Goal: Task Accomplishment & Management: Manage account settings

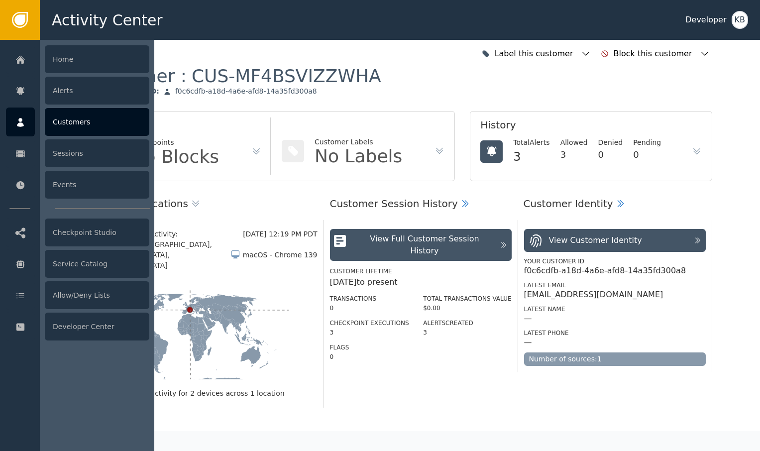
click at [90, 132] on div "Customers" at bounding box center [97, 122] width 105 height 28
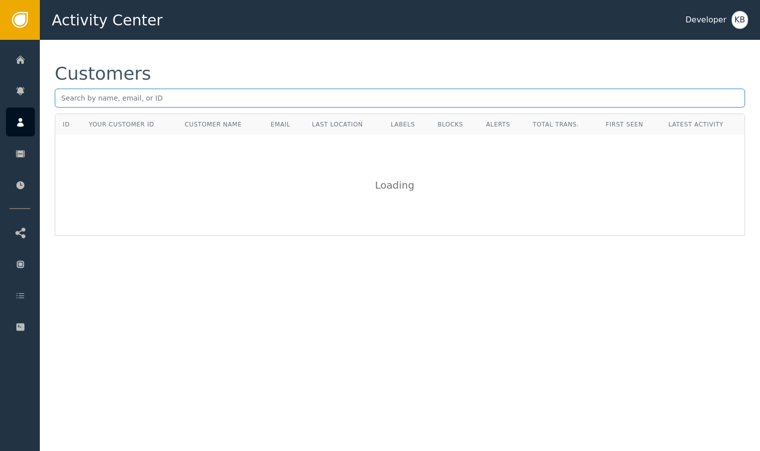
click at [155, 97] on input "text" at bounding box center [400, 98] width 691 height 19
paste input "[EMAIL_ADDRESS][DOMAIN_NAME]"
type input "[EMAIL_ADDRESS][DOMAIN_NAME]"
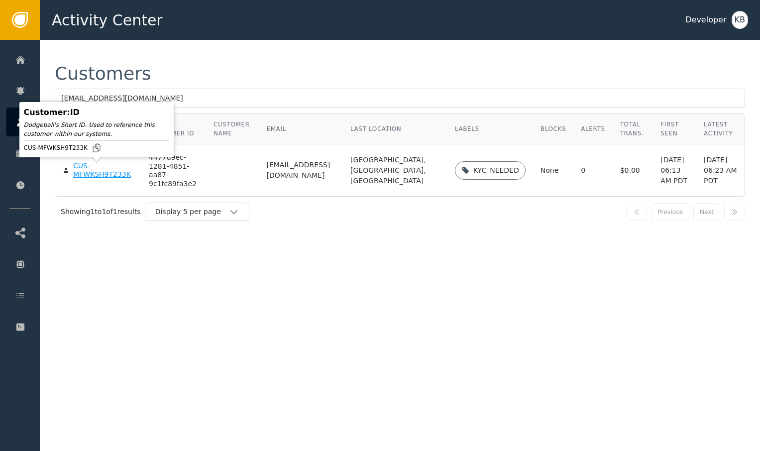
click at [87, 172] on div "CUS-MFWKSH9T233K" at bounding box center [103, 170] width 61 height 17
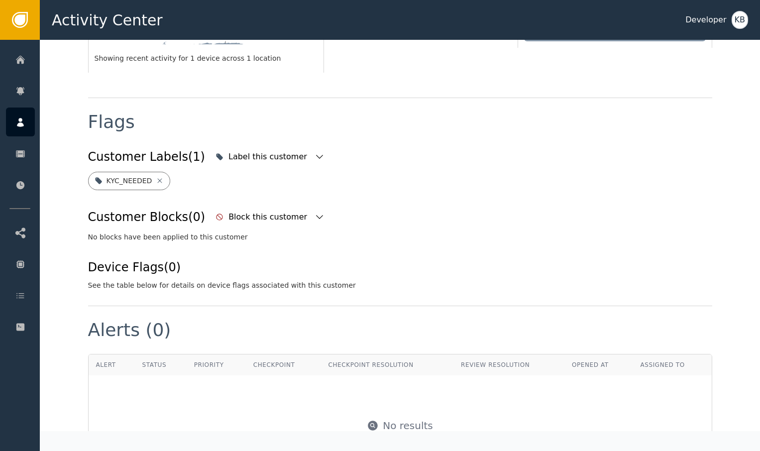
scroll to position [308, 0]
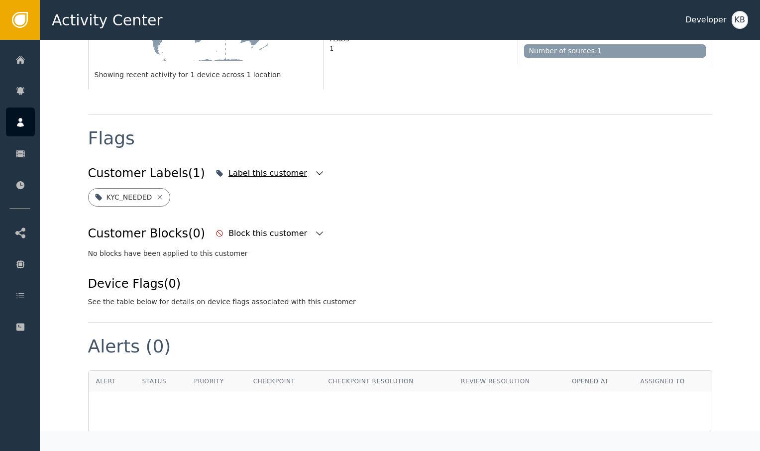
click at [315, 168] on icon "button" at bounding box center [320, 173] width 10 height 10
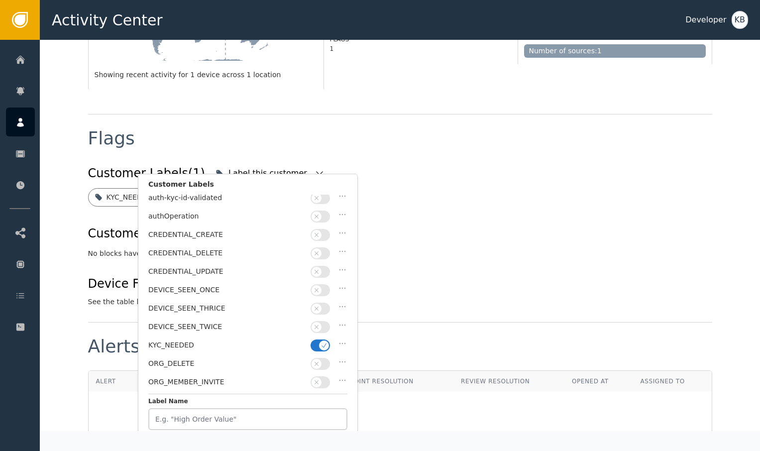
scroll to position [120, 0]
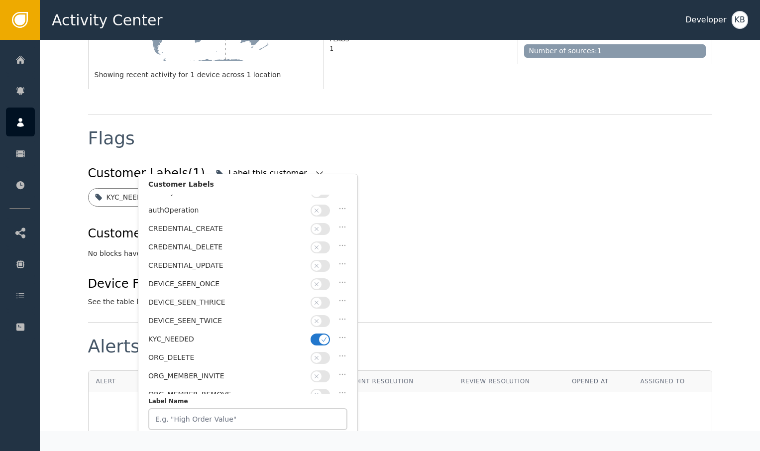
click at [325, 336] on icon "button" at bounding box center [324, 339] width 7 height 7
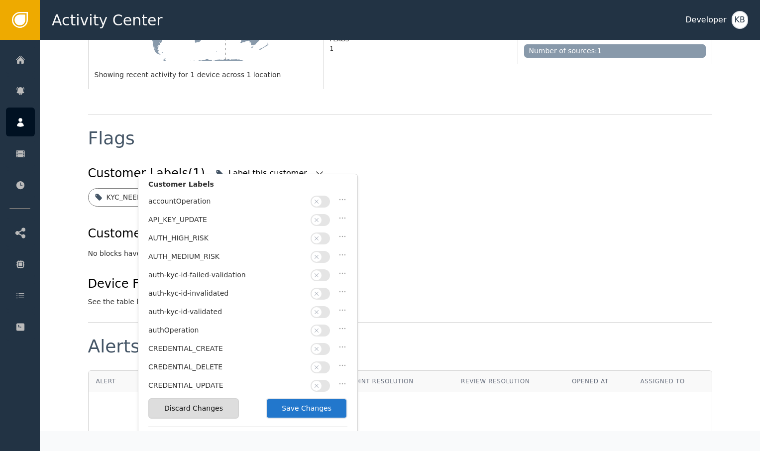
scroll to position [300, 0]
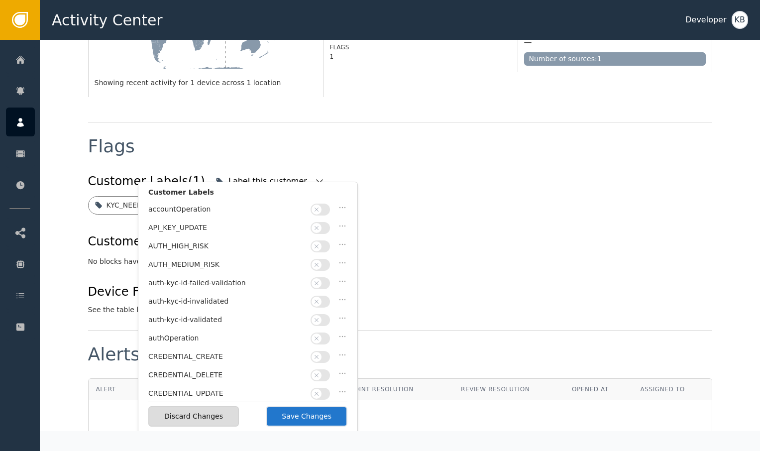
click at [313, 316] on span "button" at bounding box center [317, 320] width 10 height 10
click at [300, 415] on button "Save Changes" at bounding box center [307, 416] width 82 height 20
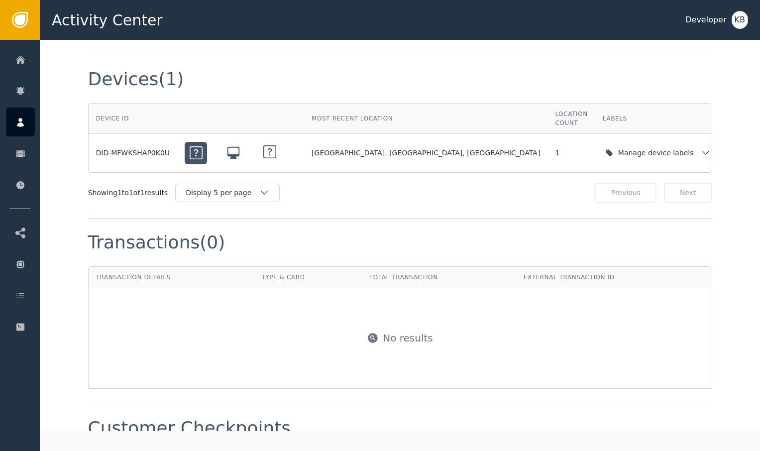
scroll to position [782, 0]
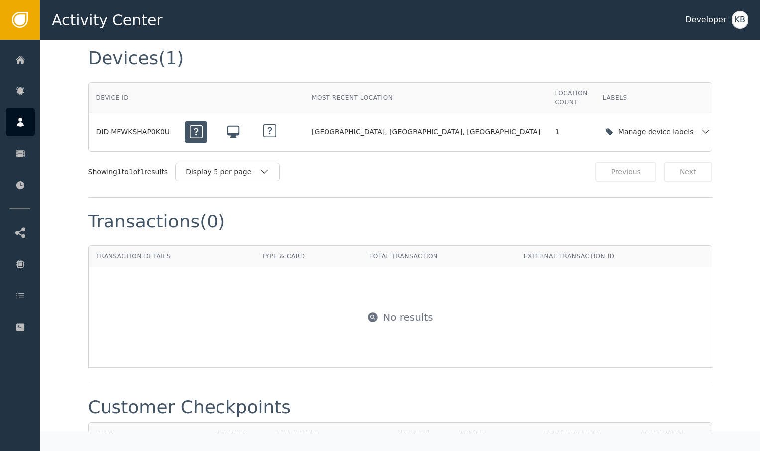
click at [701, 127] on icon "button" at bounding box center [706, 132] width 10 height 10
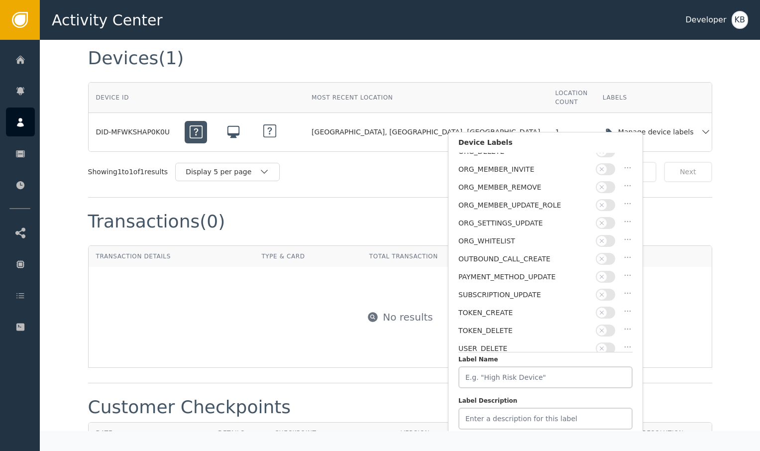
scroll to position [276, 0]
click at [674, 234] on div "Transactions (0)" at bounding box center [400, 229] width 624 height 33
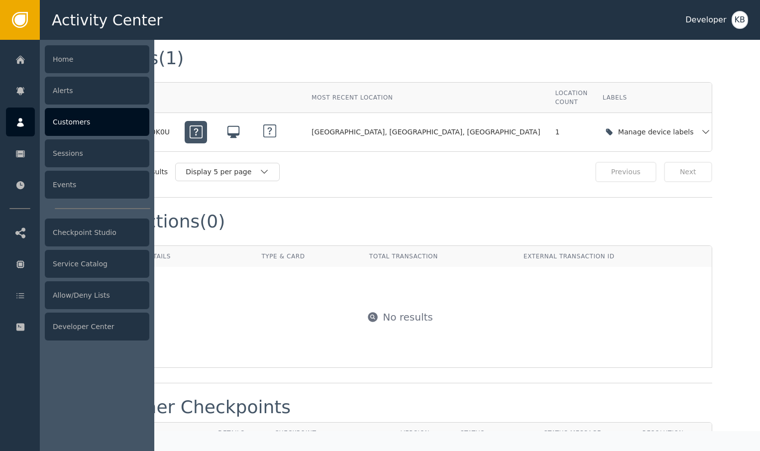
click at [31, 122] on div at bounding box center [20, 122] width 29 height 29
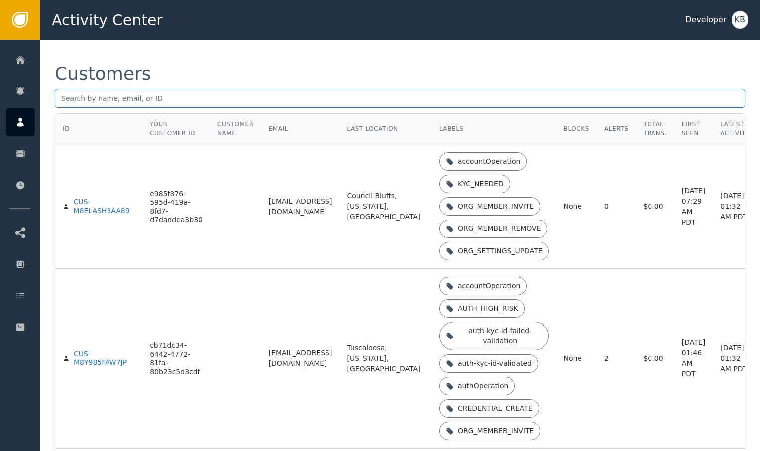
click at [226, 104] on input "text" at bounding box center [400, 98] width 691 height 19
paste input "[EMAIL_ADDRESS][DOMAIN_NAME]"
type input "[EMAIL_ADDRESS][DOMAIN_NAME]"
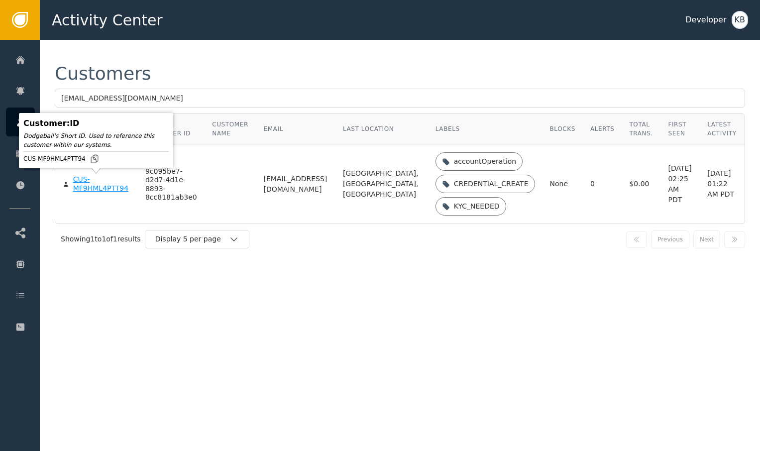
click at [84, 182] on div "CUS-MF9HML4PTT94" at bounding box center [101, 183] width 57 height 17
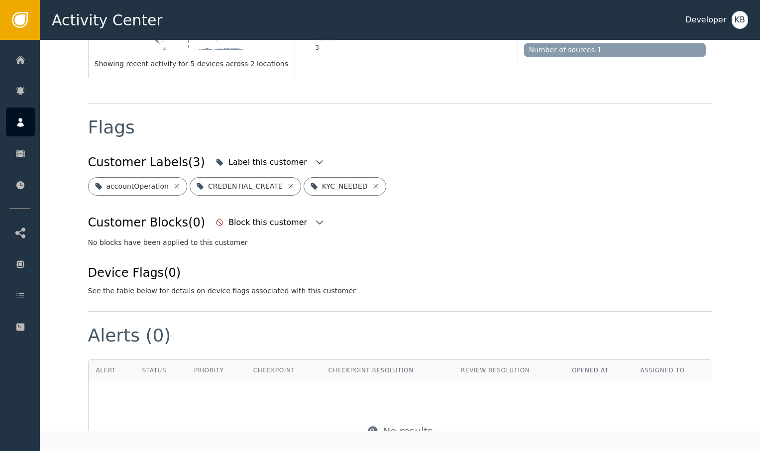
scroll to position [351, 0]
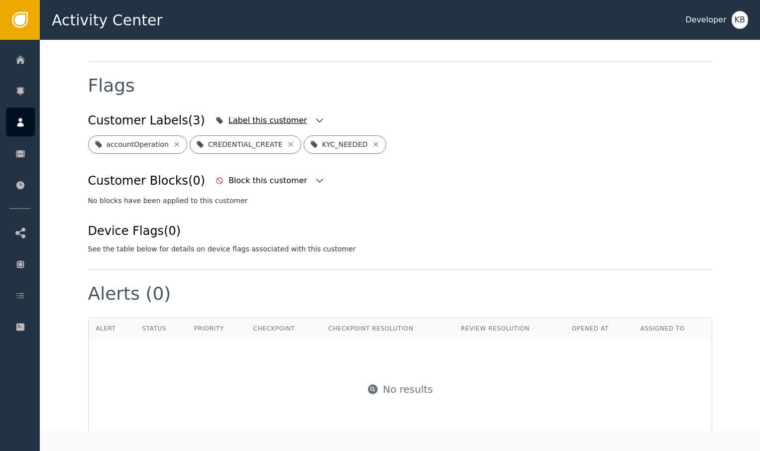
click at [315, 118] on icon "button" at bounding box center [320, 121] width 10 height 10
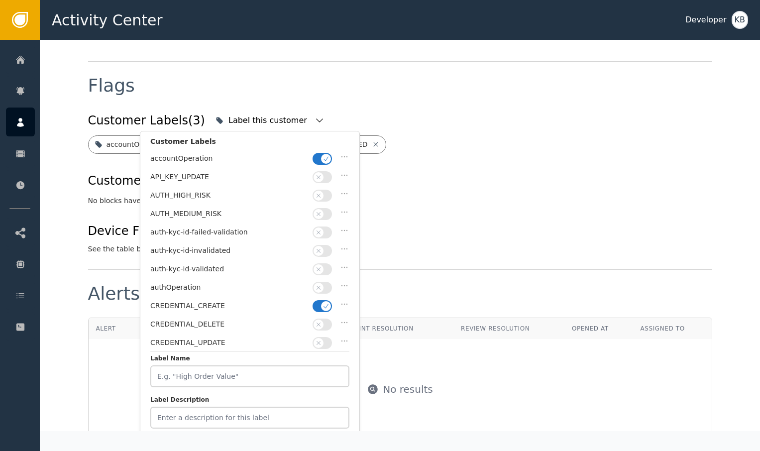
click at [324, 155] on icon "button" at bounding box center [326, 158] width 7 height 7
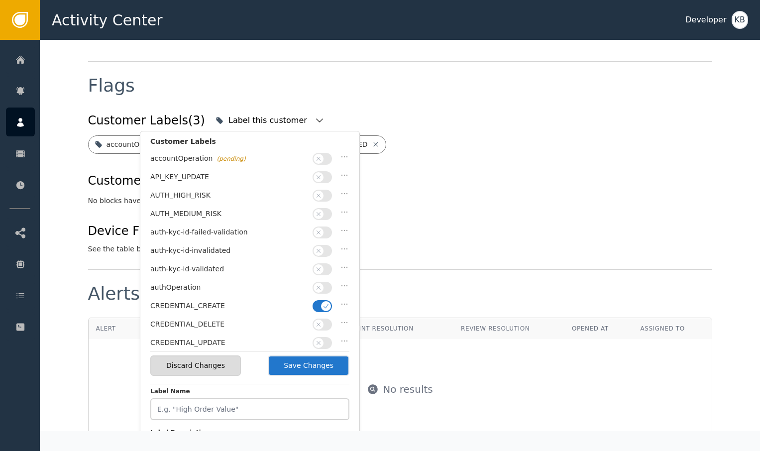
click at [322, 300] on button "button" at bounding box center [322, 306] width 19 height 12
click at [324, 267] on button "button" at bounding box center [322, 269] width 19 height 12
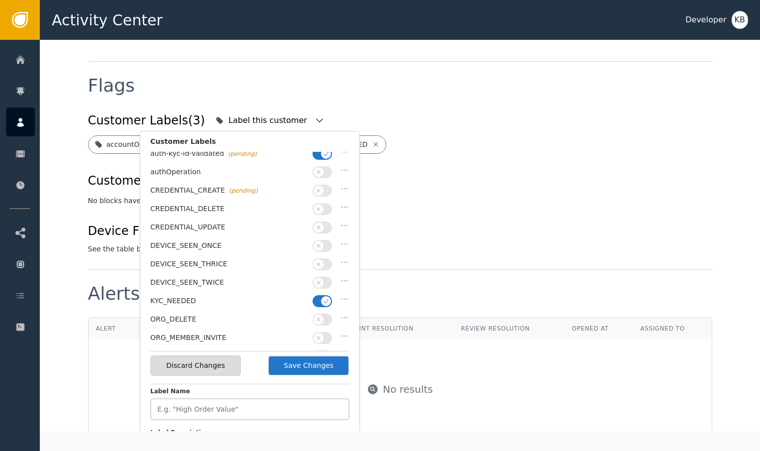
click at [325, 298] on icon "button" at bounding box center [326, 301] width 7 height 7
click at [310, 361] on button "Save Changes" at bounding box center [309, 366] width 82 height 20
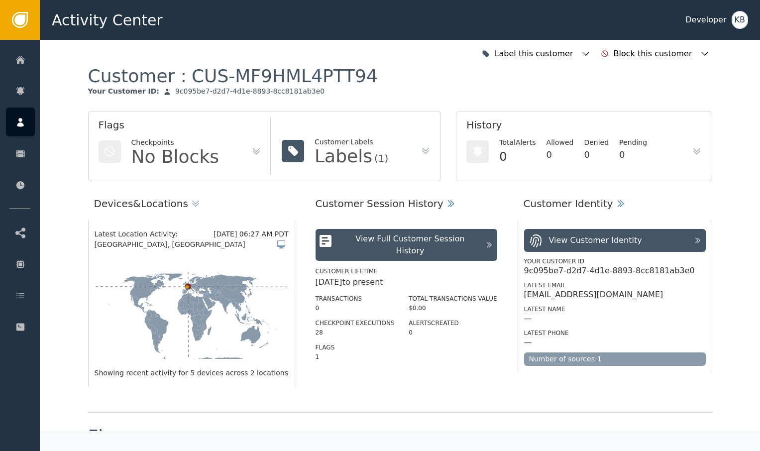
scroll to position [0, 0]
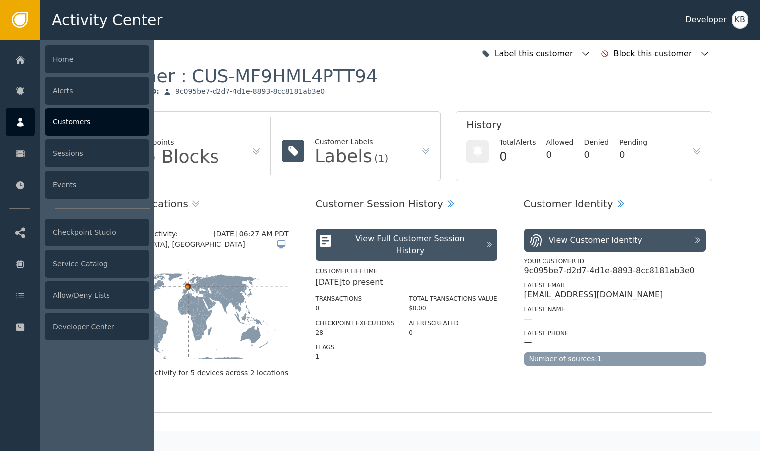
click at [24, 129] on div at bounding box center [20, 122] width 29 height 29
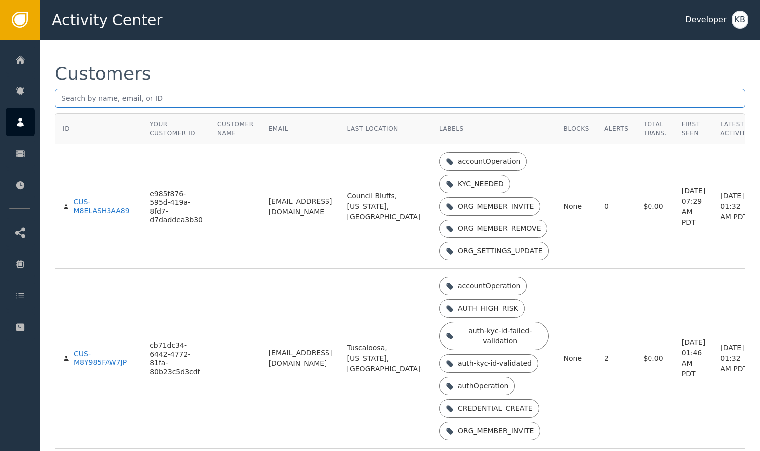
click at [153, 99] on input "text" at bounding box center [400, 98] width 691 height 19
paste input "[PERSON_NAME][EMAIL_ADDRESS][DOMAIN_NAME]"
type input "[PERSON_NAME][EMAIL_ADDRESS][DOMAIN_NAME]"
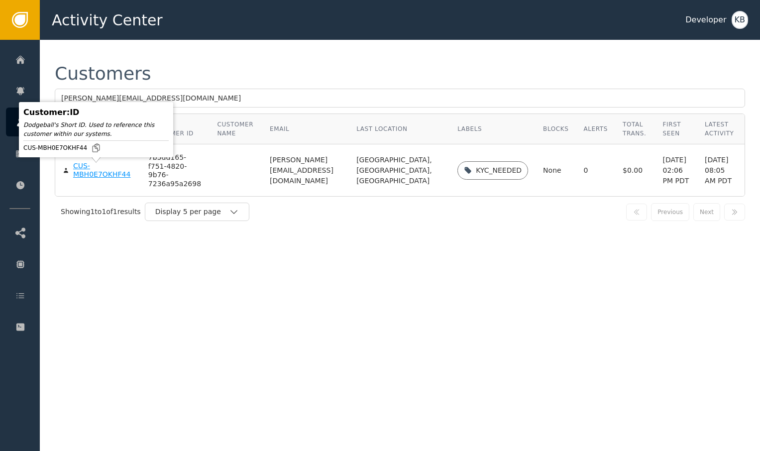
click at [97, 157] on div "Customer : ID Dodgeball's Short ID. Used to reference this customer within our …" at bounding box center [96, 129] width 154 height 55
click at [106, 179] on div "CUS-MBH0E7OKHF44" at bounding box center [103, 170] width 60 height 17
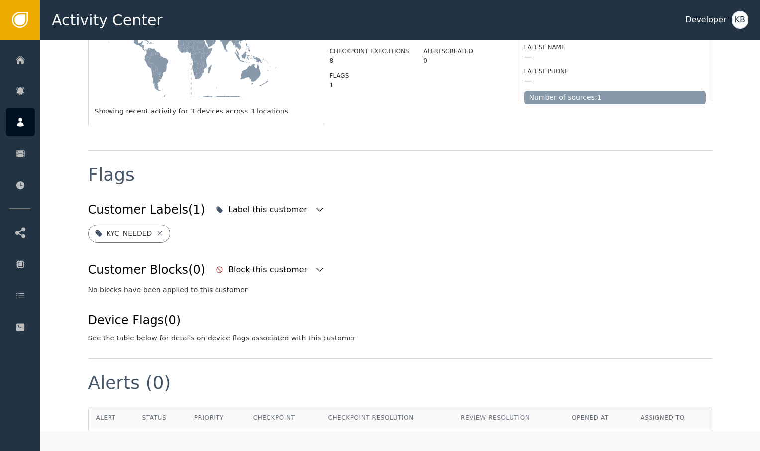
scroll to position [283, 0]
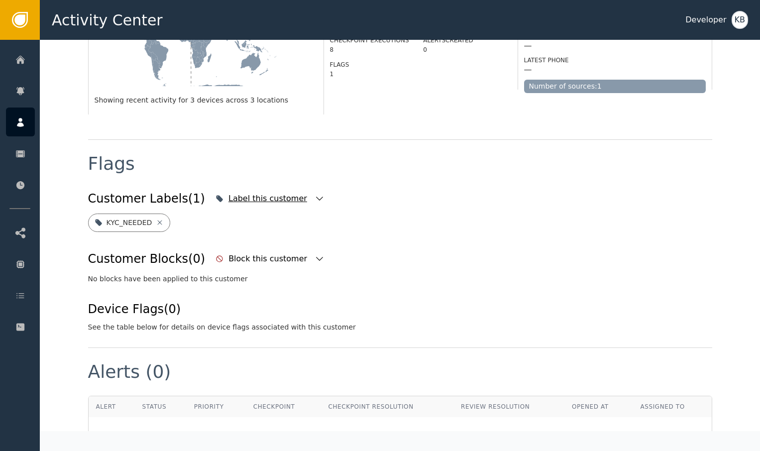
click at [295, 188] on div "Label this customer" at bounding box center [270, 199] width 114 height 22
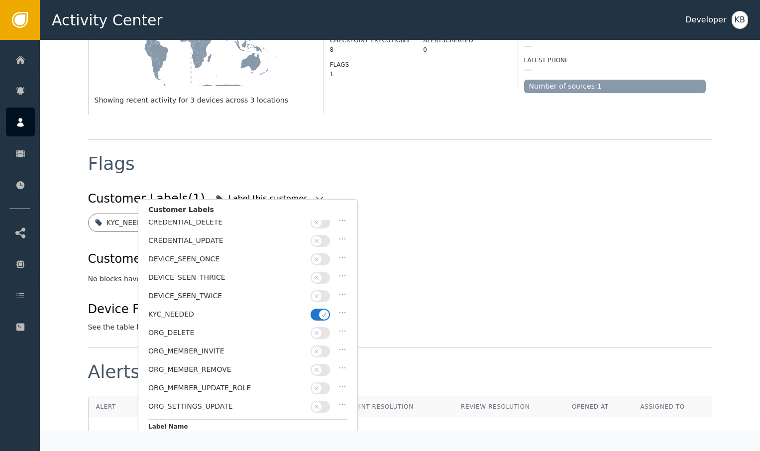
scroll to position [174, 0]
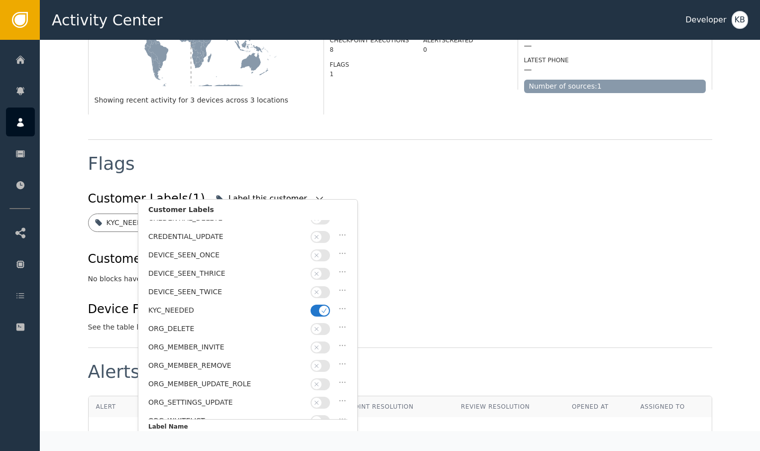
click at [328, 306] on span "button" at bounding box center [324, 311] width 10 height 10
click at [325, 291] on div "DEVICE_SEEN_TWICE" at bounding box center [247, 294] width 199 height 18
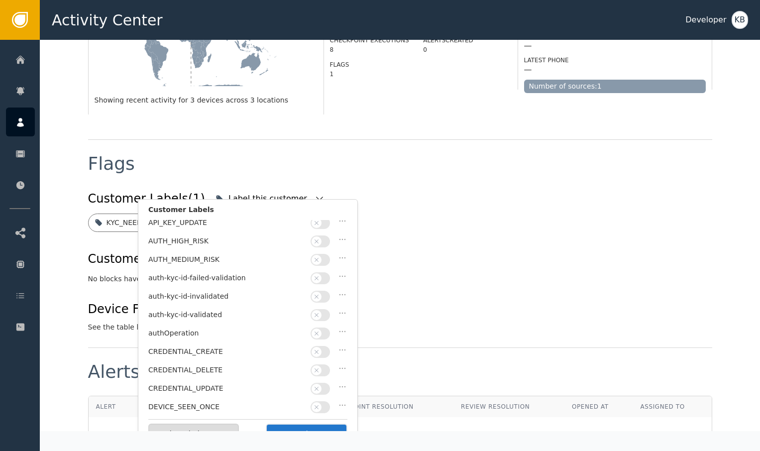
scroll to position [21, 0]
click at [319, 313] on icon "button" at bounding box center [316, 316] width 7 height 7
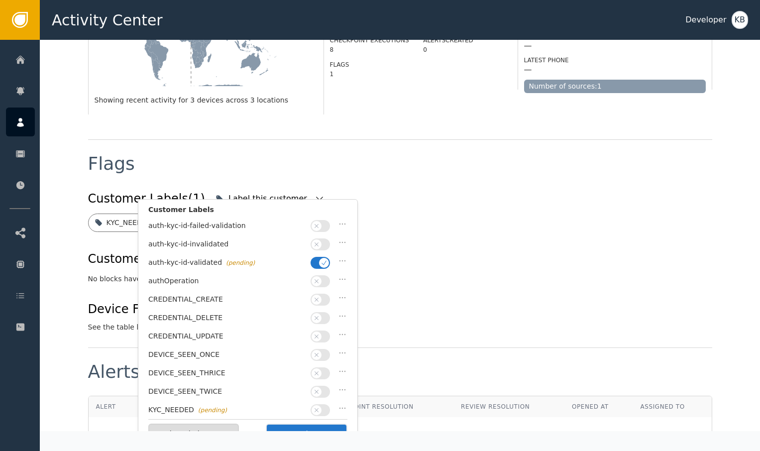
scroll to position [84, 0]
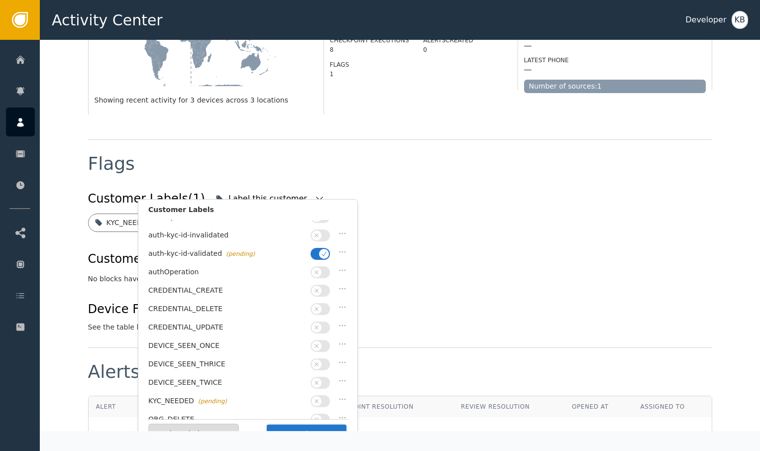
click at [291, 426] on button "Save Changes" at bounding box center [307, 434] width 82 height 20
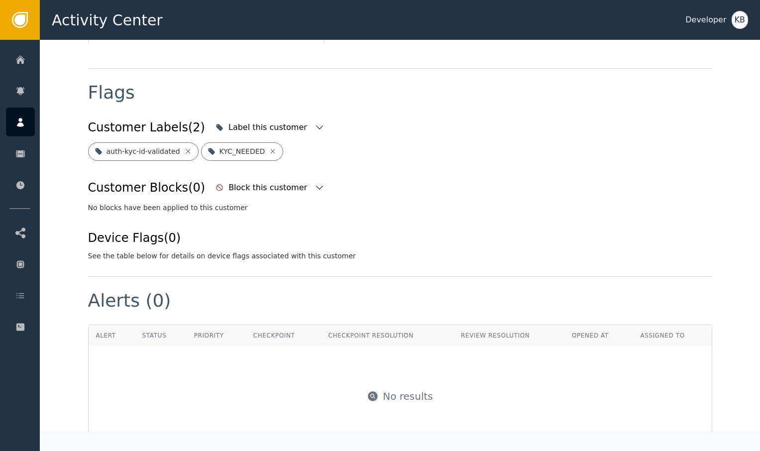
scroll to position [348, 0]
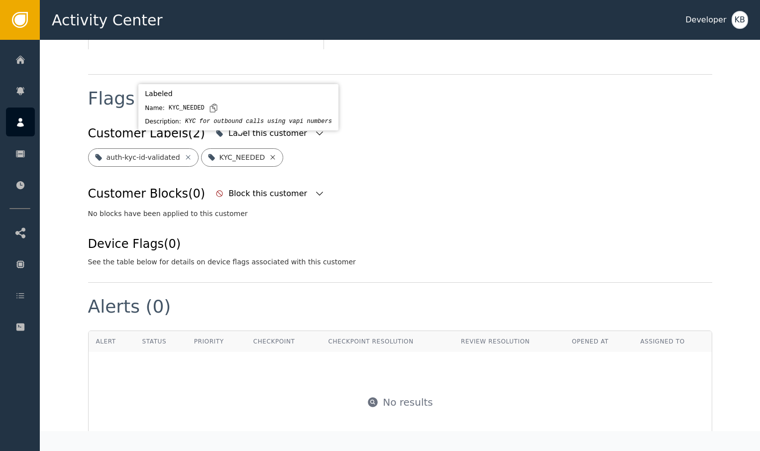
click at [270, 153] on icon at bounding box center [273, 157] width 8 height 8
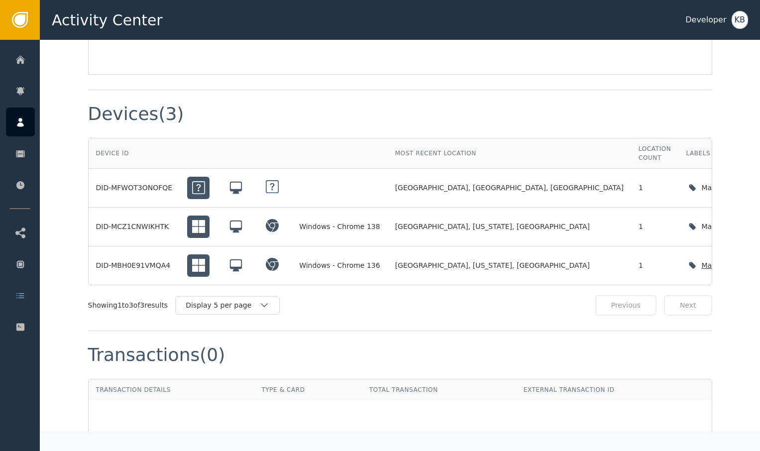
scroll to position [727, 0]
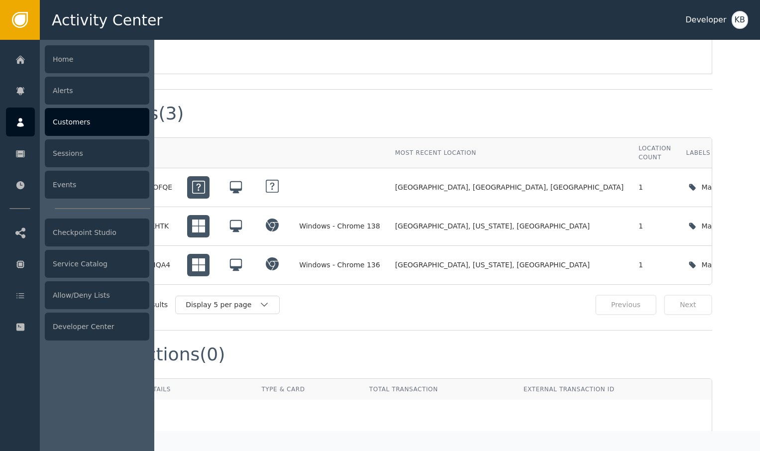
click at [22, 136] on div "Home Alerts Customers Sessions Events Checkpoint Studio Service Catalog Allow/D…" at bounding box center [20, 245] width 40 height 411
click at [112, 115] on div "Customers" at bounding box center [97, 122] width 105 height 28
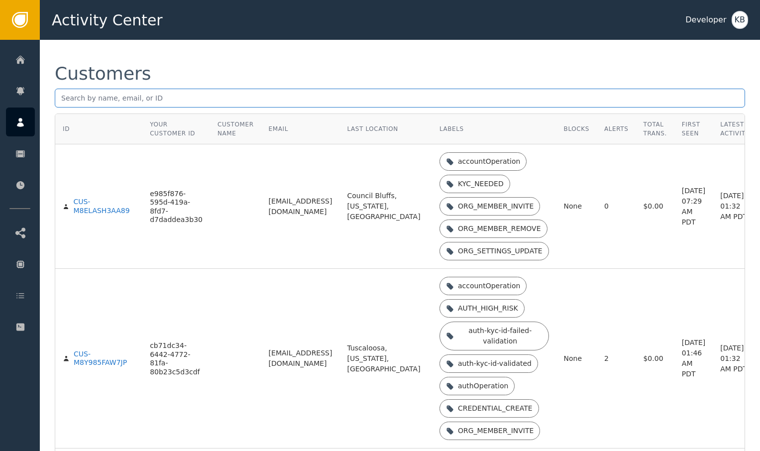
click at [191, 94] on input "text" at bounding box center [400, 98] width 691 height 19
paste input "[EMAIL_ADDRESS][DOMAIN_NAME]"
type input "[EMAIL_ADDRESS][DOMAIN_NAME]"
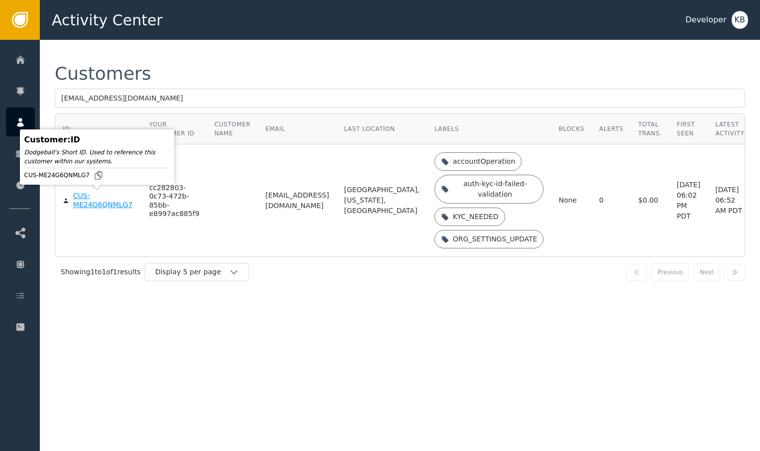
click at [106, 205] on div "CUS-ME24G6QNMLG7" at bounding box center [103, 200] width 61 height 17
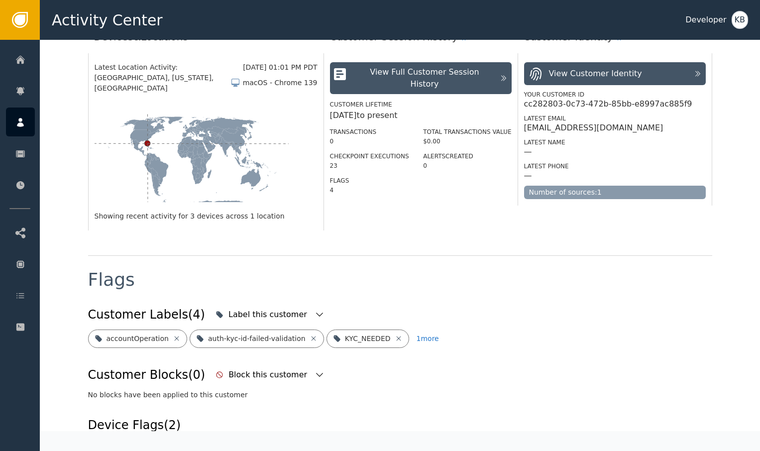
scroll to position [170, 0]
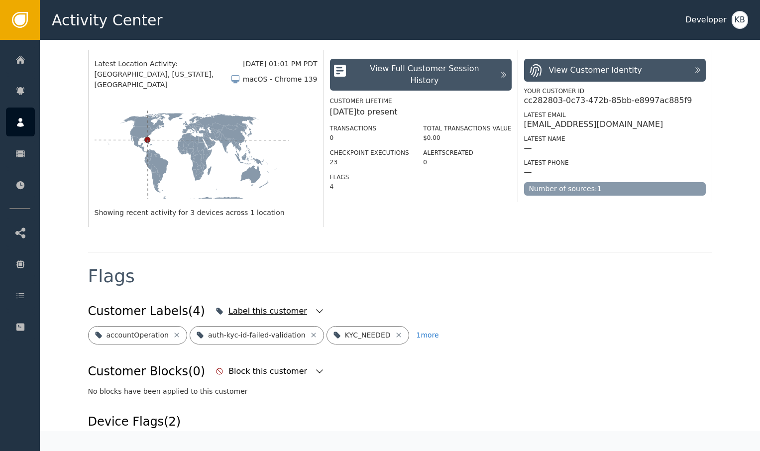
click at [315, 306] on icon "button" at bounding box center [320, 311] width 10 height 10
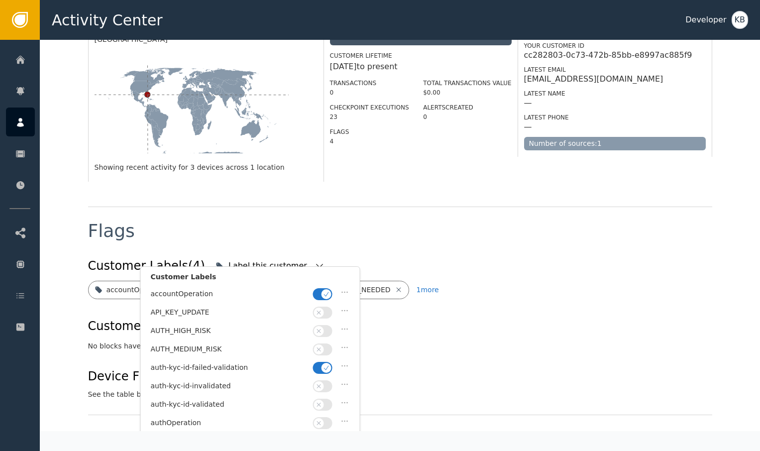
scroll to position [225, 0]
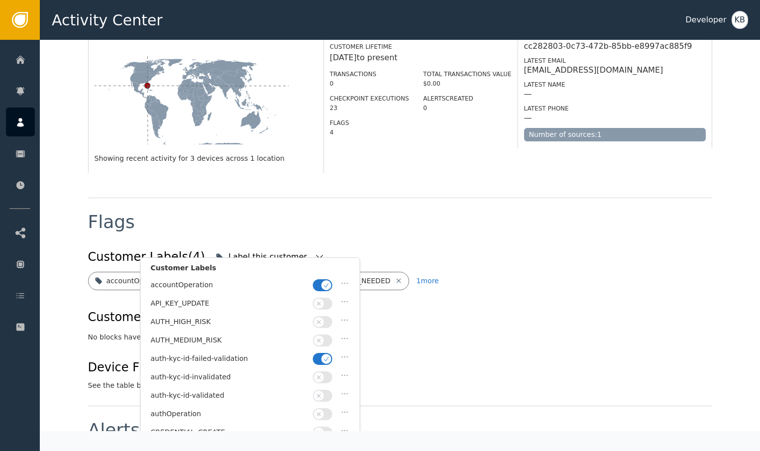
click at [326, 282] on icon "button" at bounding box center [326, 285] width 7 height 7
click at [324, 353] on button "button" at bounding box center [322, 359] width 19 height 12
click at [322, 393] on icon "button" at bounding box center [319, 395] width 7 height 7
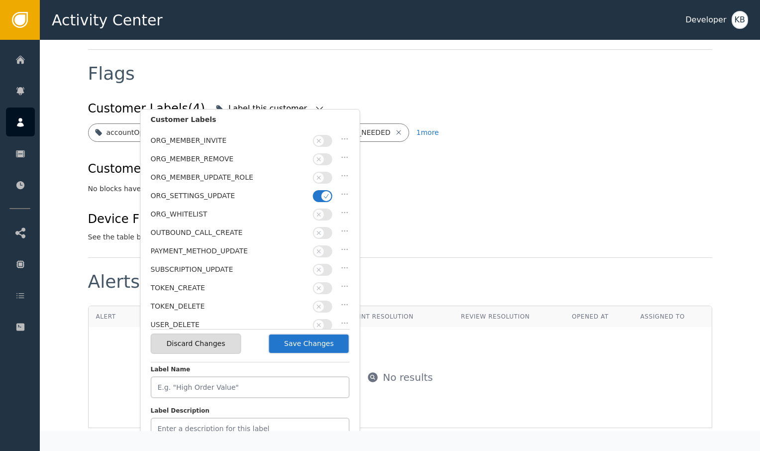
scroll to position [290, 0]
click at [322, 192] on span "button" at bounding box center [327, 197] width 10 height 10
click at [323, 351] on button "Save Changes" at bounding box center [309, 344] width 82 height 20
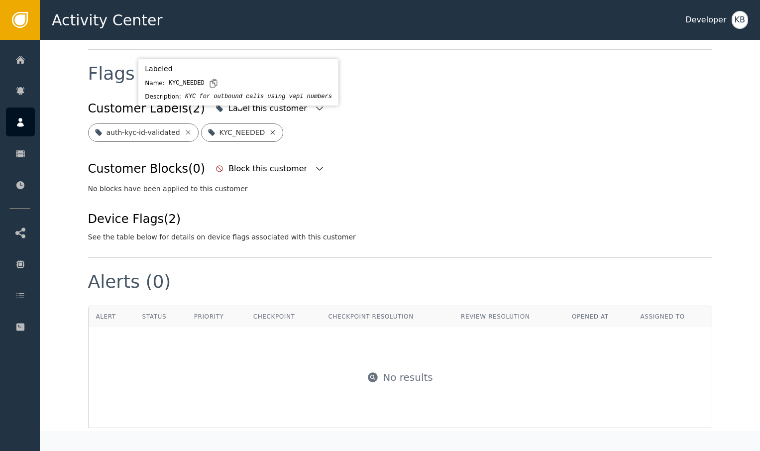
click at [271, 130] on icon at bounding box center [273, 132] width 4 height 4
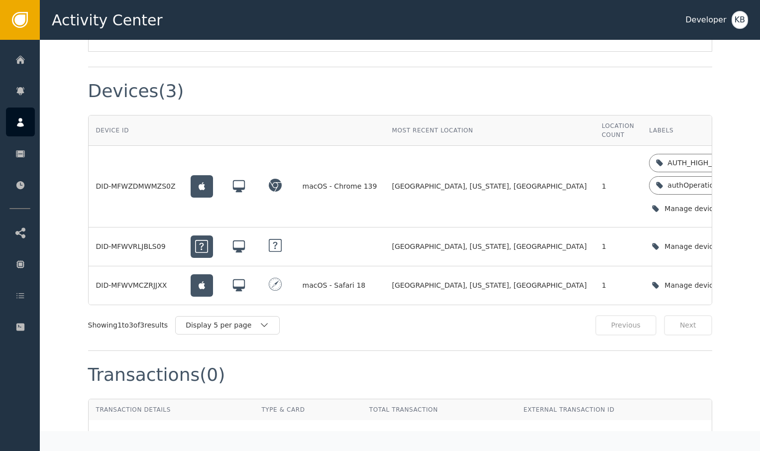
scroll to position [728, 0]
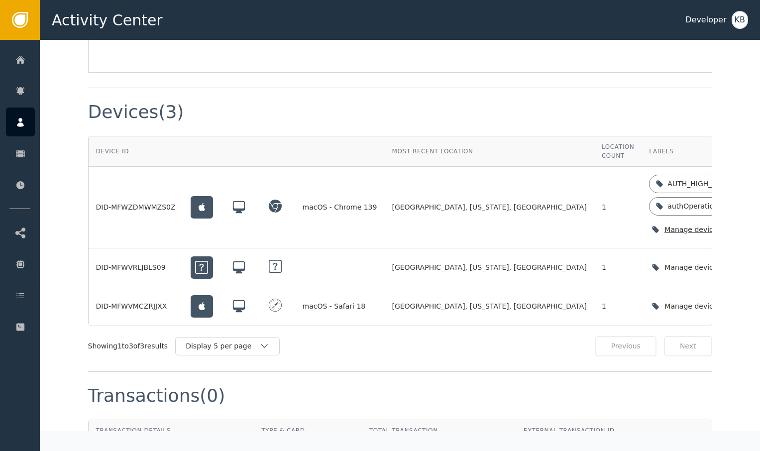
click at [748, 225] on icon "button" at bounding box center [753, 230] width 10 height 10
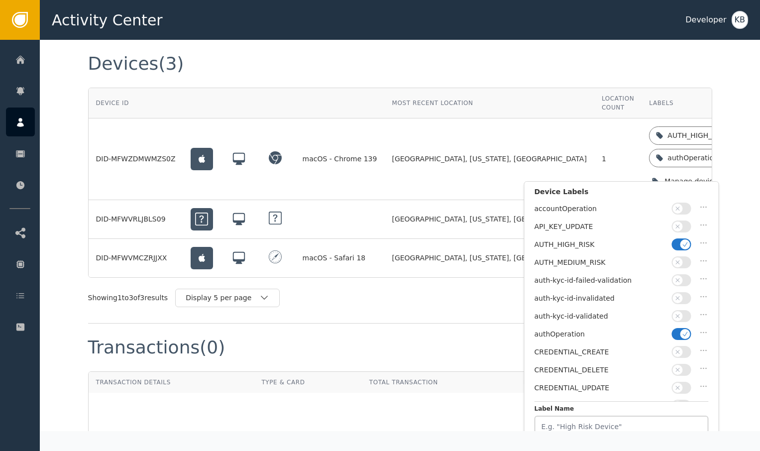
scroll to position [792, 0]
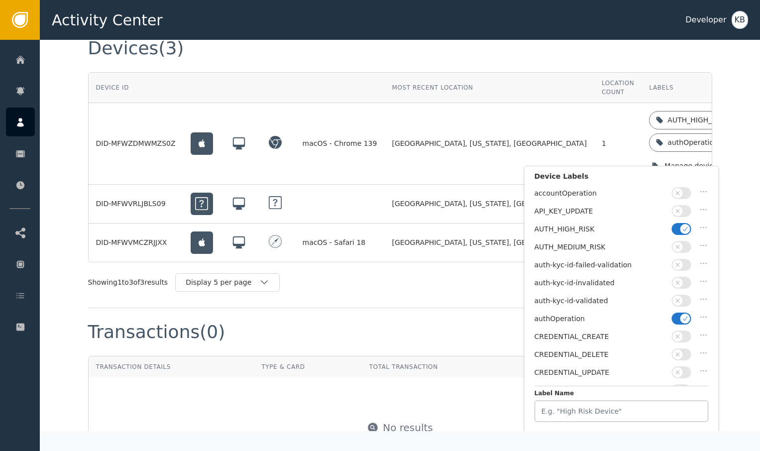
click at [681, 232] on button "button" at bounding box center [681, 229] width 19 height 12
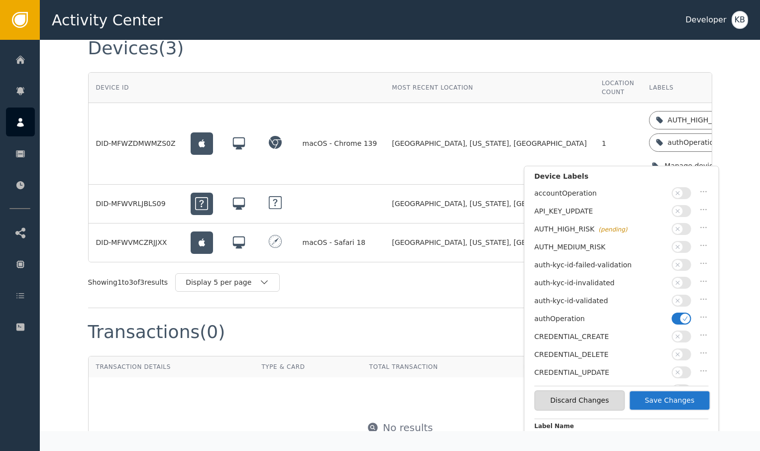
click at [688, 314] on span "button" at bounding box center [686, 319] width 10 height 10
click at [681, 289] on div "auth-kyc-id-invalidated" at bounding box center [622, 285] width 174 height 18
click at [681, 295] on button "button" at bounding box center [681, 301] width 19 height 12
click at [685, 396] on button "Save Changes" at bounding box center [670, 400] width 82 height 20
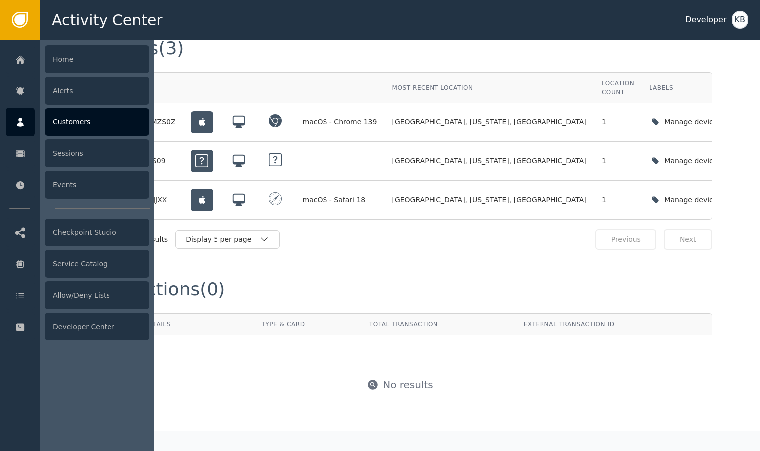
click at [26, 118] on div at bounding box center [20, 122] width 29 height 29
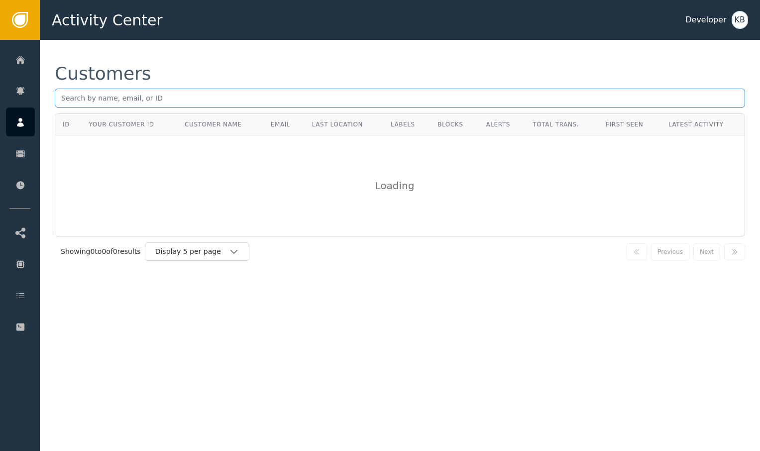
click at [216, 104] on input "text" at bounding box center [400, 98] width 691 height 19
paste input "[EMAIL_ADDRESS][DOMAIN_NAME]"
type input "[EMAIL_ADDRESS][DOMAIN_NAME]"
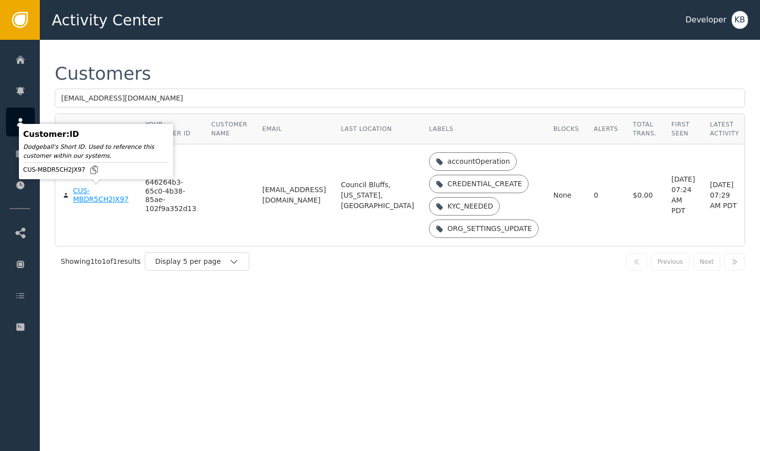
click at [96, 202] on div "CUS-MBDR5CH2JX97" at bounding box center [101, 195] width 57 height 17
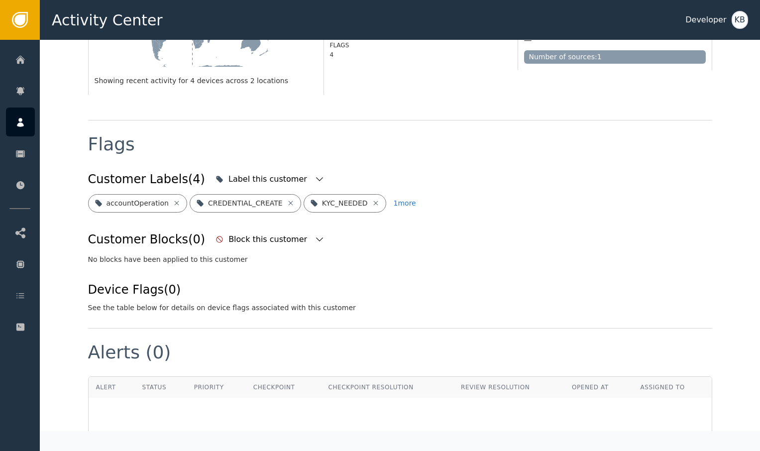
scroll to position [334, 0]
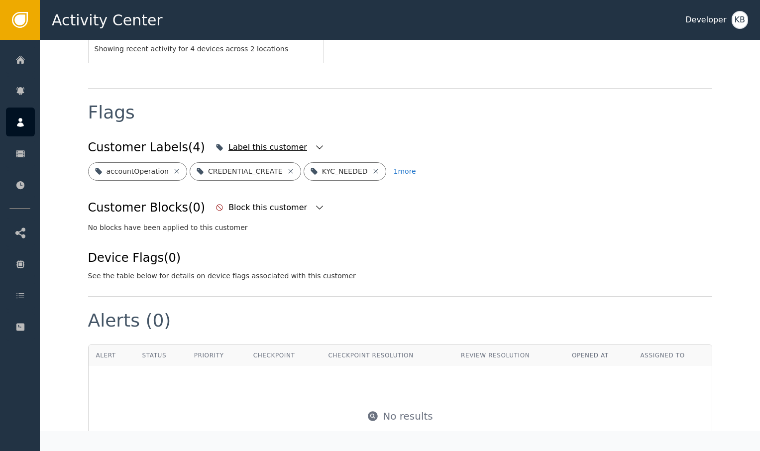
click at [315, 142] on icon "button" at bounding box center [320, 147] width 10 height 10
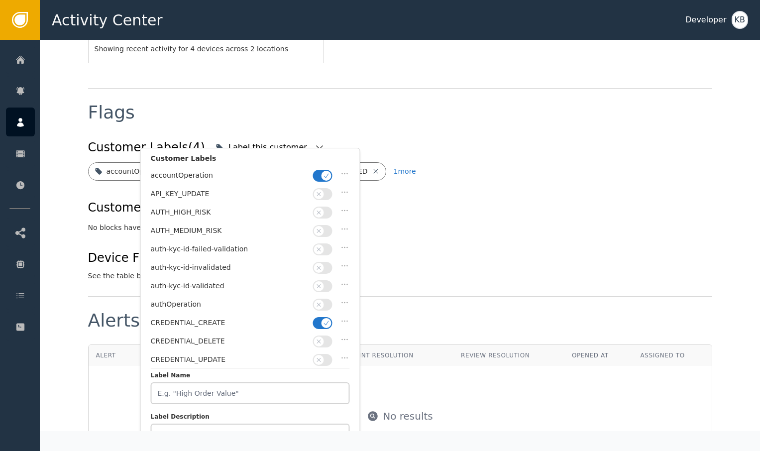
click at [325, 170] on button "button" at bounding box center [322, 176] width 19 height 12
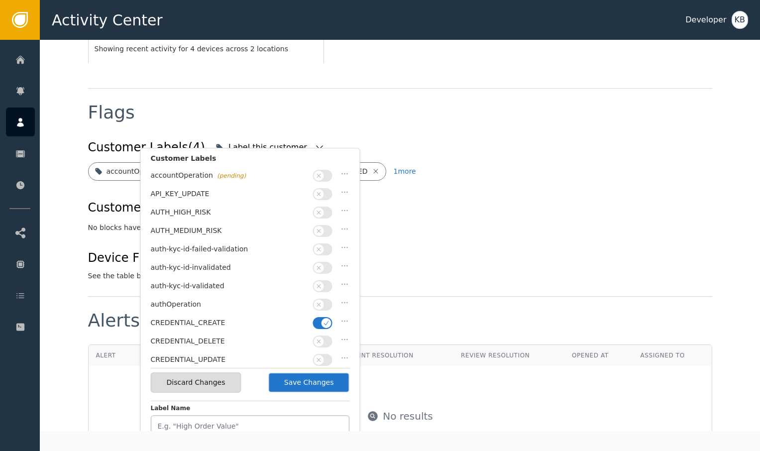
click at [325, 281] on button "button" at bounding box center [322, 286] width 19 height 12
click at [325, 317] on button "button" at bounding box center [322, 323] width 19 height 12
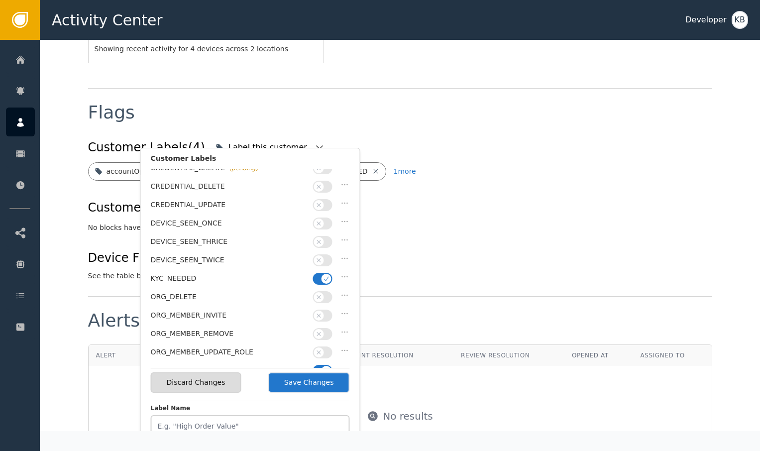
scroll to position [161, 0]
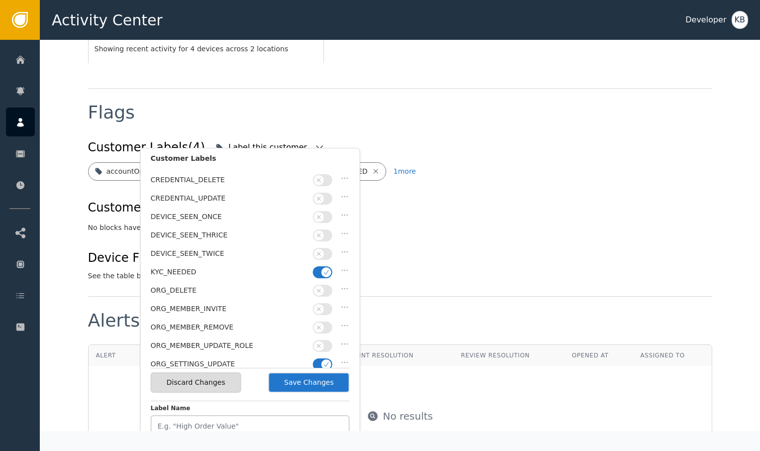
click at [324, 269] on icon "button" at bounding box center [326, 272] width 7 height 7
click at [324, 361] on icon "button" at bounding box center [326, 364] width 7 height 7
click at [324, 374] on button "Save Changes" at bounding box center [309, 382] width 82 height 20
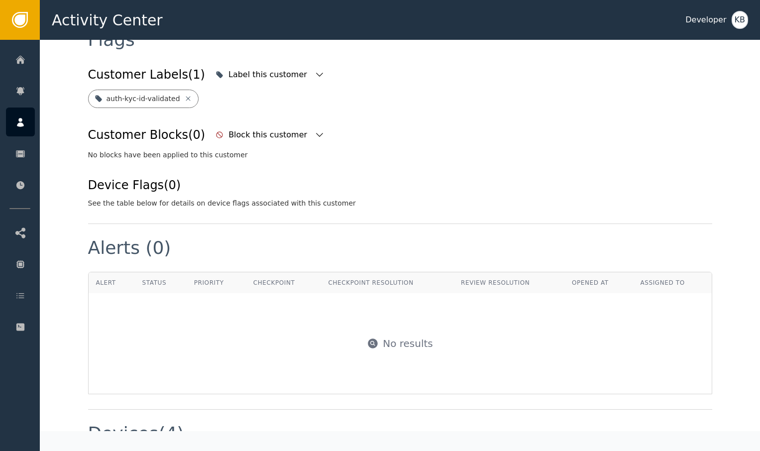
scroll to position [809, 0]
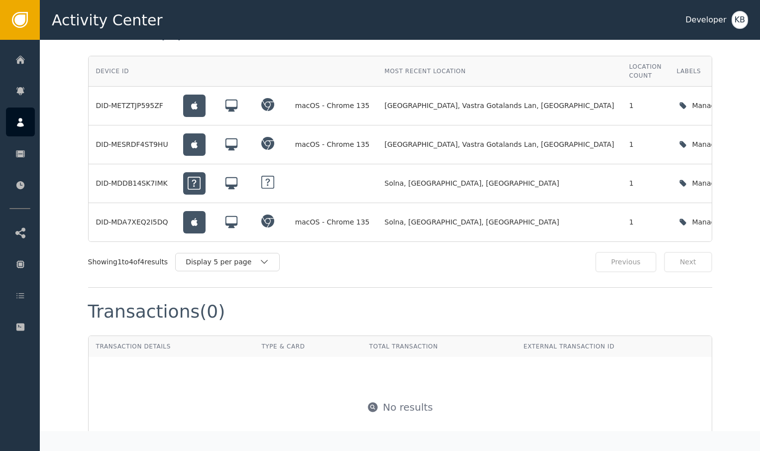
click at [118, 0] on div "Activity Center Developer KB" at bounding box center [400, 20] width 720 height 40
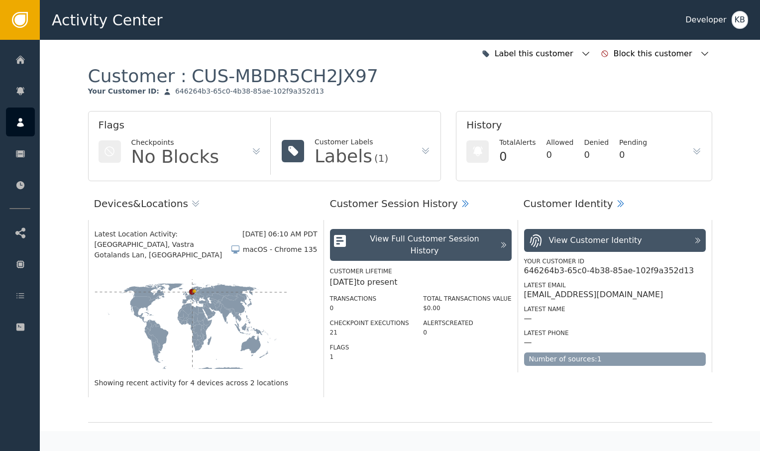
scroll to position [39, 0]
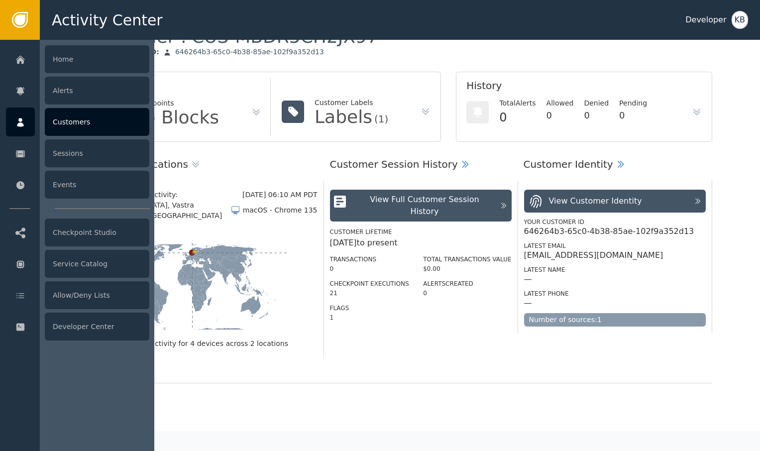
click at [15, 127] on div at bounding box center [20, 122] width 29 height 29
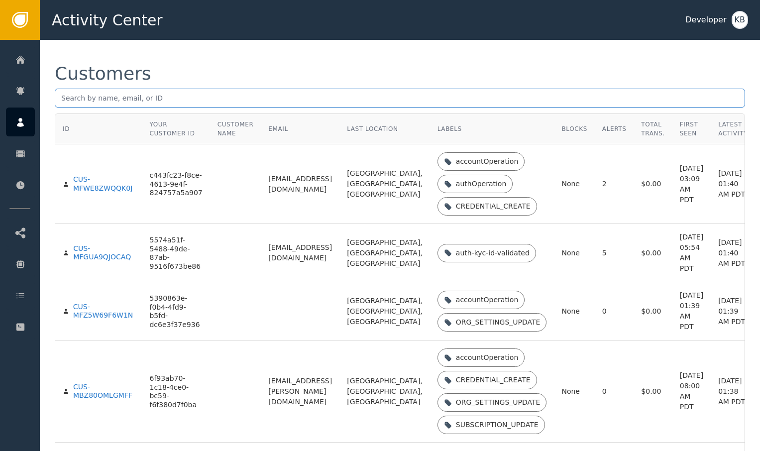
click at [130, 102] on input "text" at bounding box center [400, 98] width 691 height 19
paste input "[EMAIL_ADDRESS][DOMAIN_NAME]"
type input "[EMAIL_ADDRESS][DOMAIN_NAME]"
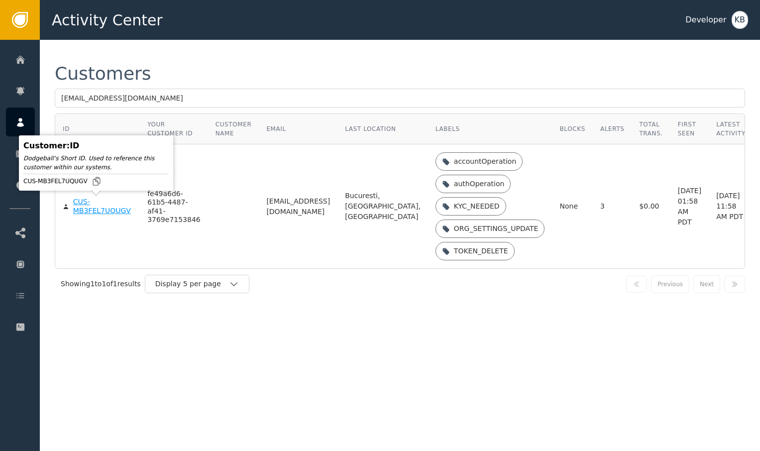
click at [110, 212] on div "CUS-MB3FEL7UQUGV" at bounding box center [102, 206] width 59 height 17
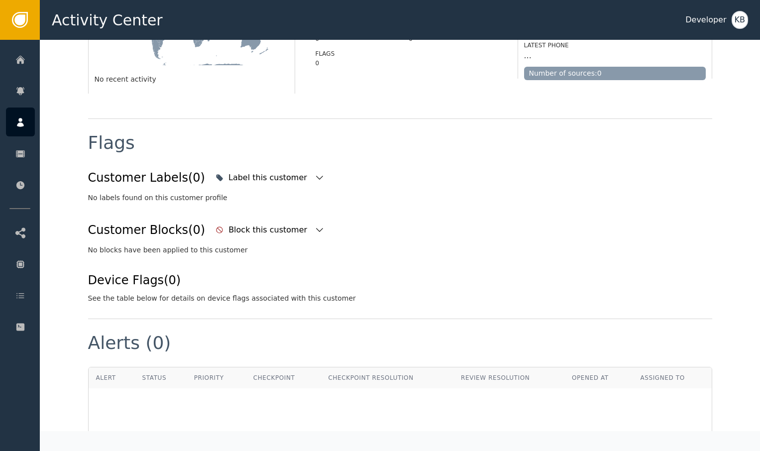
scroll to position [301, 0]
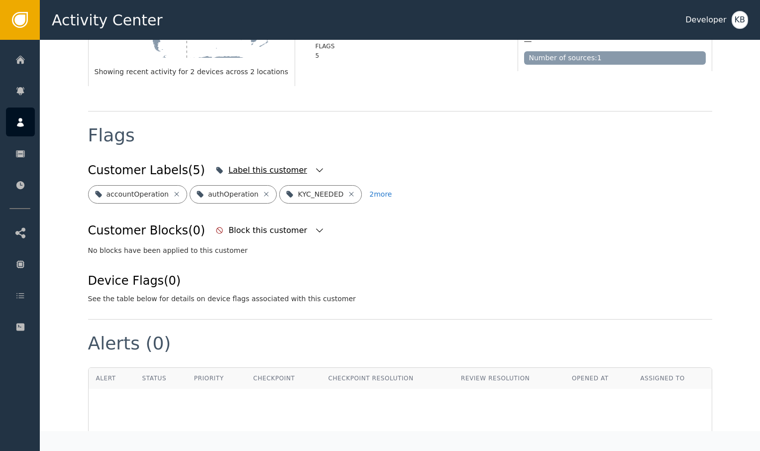
click at [315, 173] on icon "button" at bounding box center [320, 170] width 10 height 10
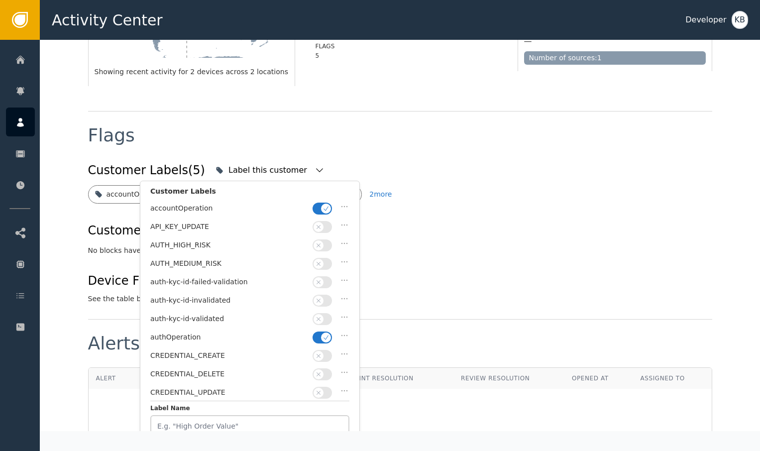
click at [324, 205] on icon "button" at bounding box center [326, 208] width 7 height 7
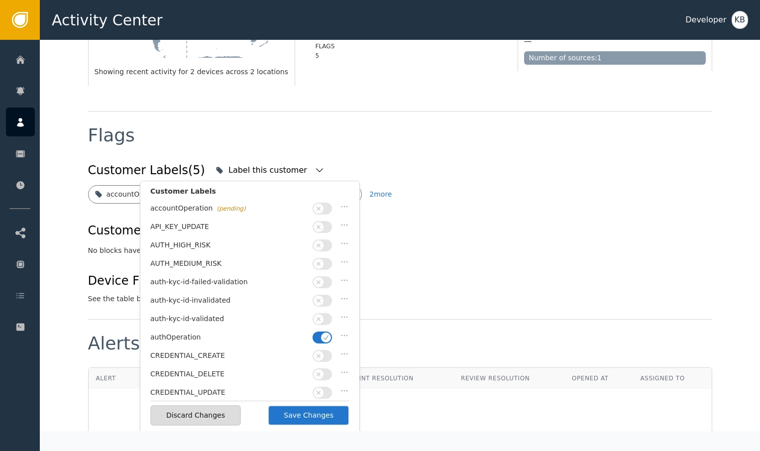
click at [325, 335] on icon "button" at bounding box center [326, 337] width 7 height 7
click at [325, 318] on button "button" at bounding box center [322, 319] width 19 height 12
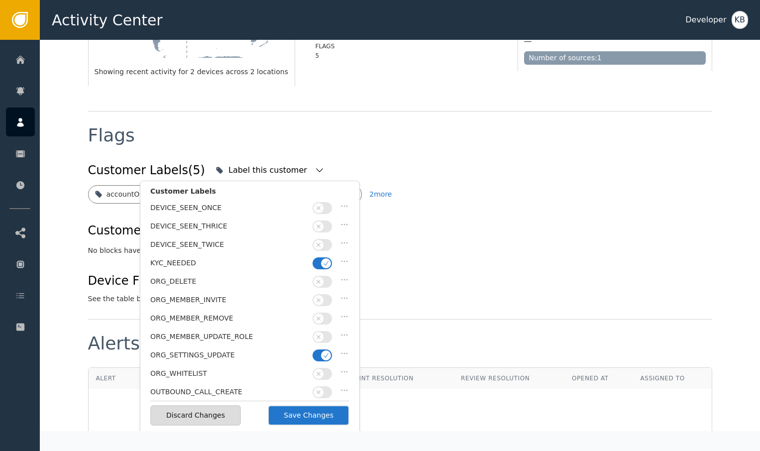
scroll to position [220, 0]
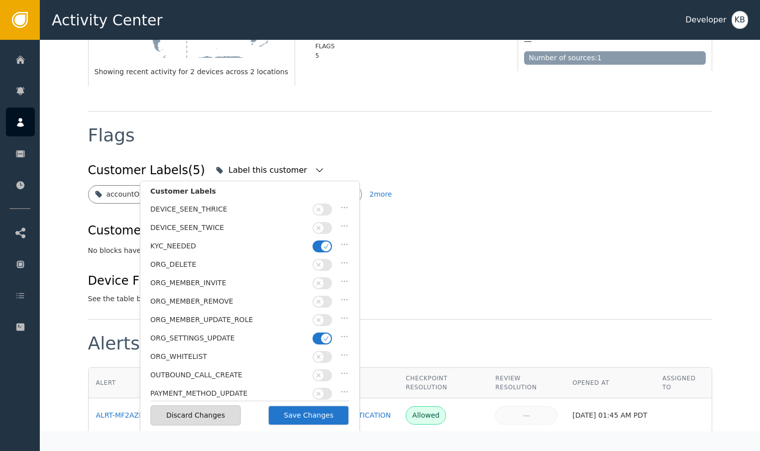
click at [323, 335] on icon "button" at bounding box center [326, 338] width 7 height 7
click at [323, 245] on div "KYC_NEEDED" at bounding box center [249, 248] width 199 height 18
click at [323, 243] on icon "button" at bounding box center [326, 246] width 7 height 7
click at [307, 407] on button "Save Changes" at bounding box center [309, 415] width 82 height 20
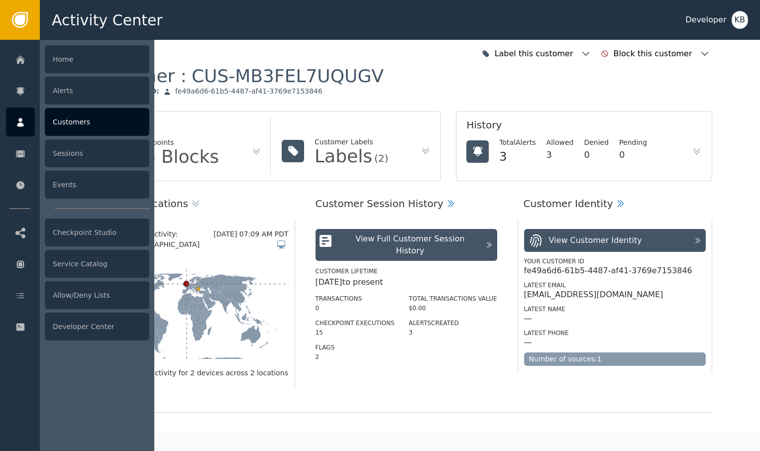
scroll to position [0, 0]
click at [27, 119] on div at bounding box center [20, 122] width 29 height 29
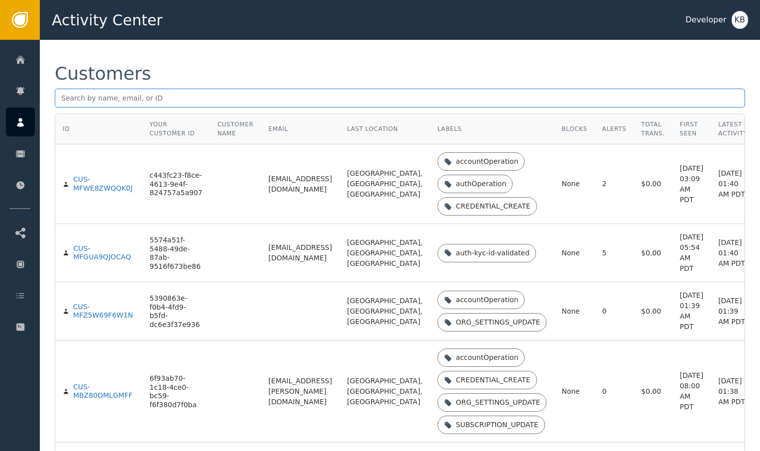
click at [161, 103] on input "text" at bounding box center [400, 98] width 691 height 19
paste input "[EMAIL_ADDRESS][DOMAIN_NAME]"
type input "[EMAIL_ADDRESS][DOMAIN_NAME]"
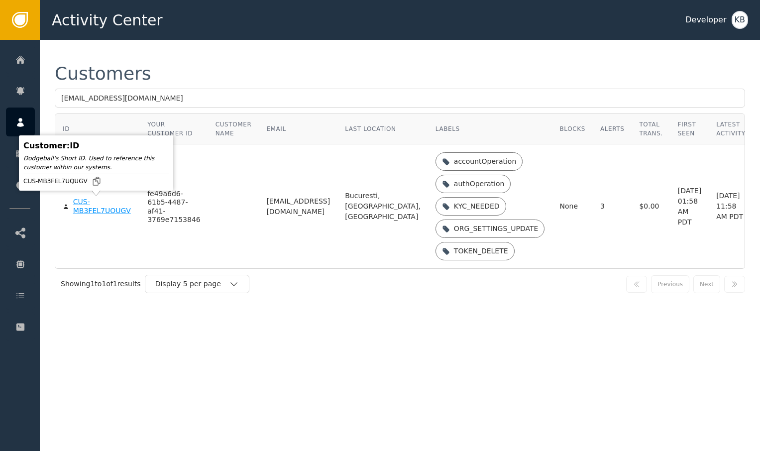
click at [92, 207] on div "CUS-MB3FEL7UQUGV" at bounding box center [102, 206] width 59 height 17
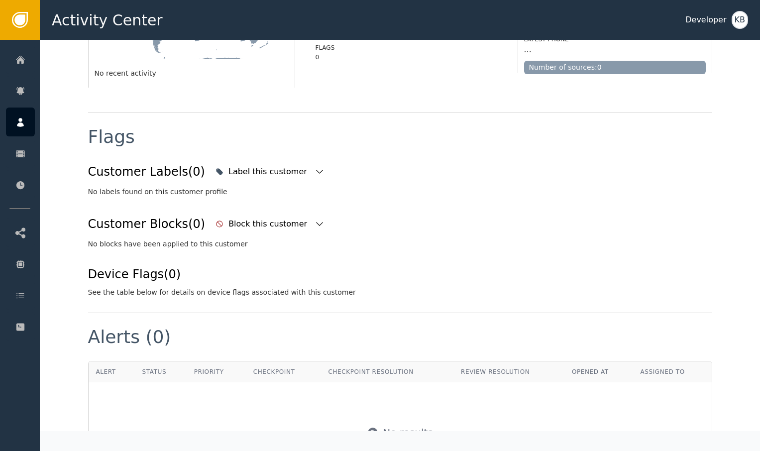
scroll to position [315, 0]
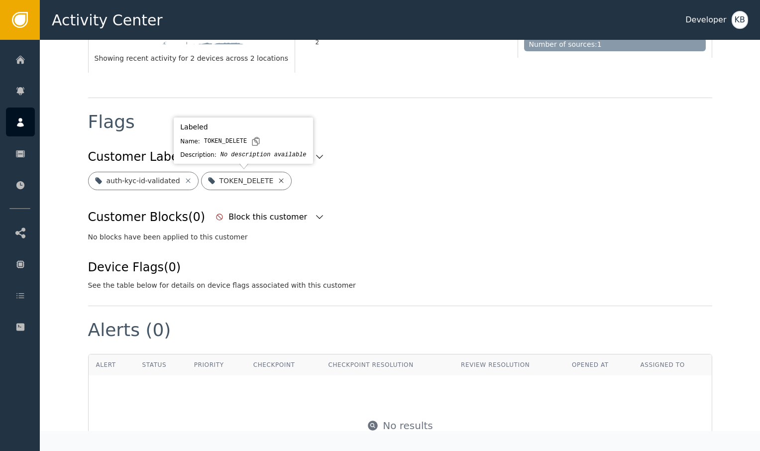
click at [279, 178] on icon at bounding box center [281, 181] width 8 height 8
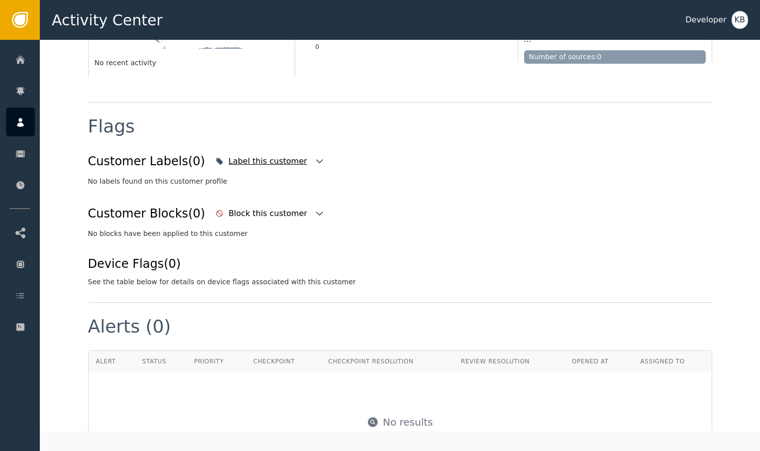
click at [298, 167] on div "Label this customer" at bounding box center [270, 161] width 114 height 22
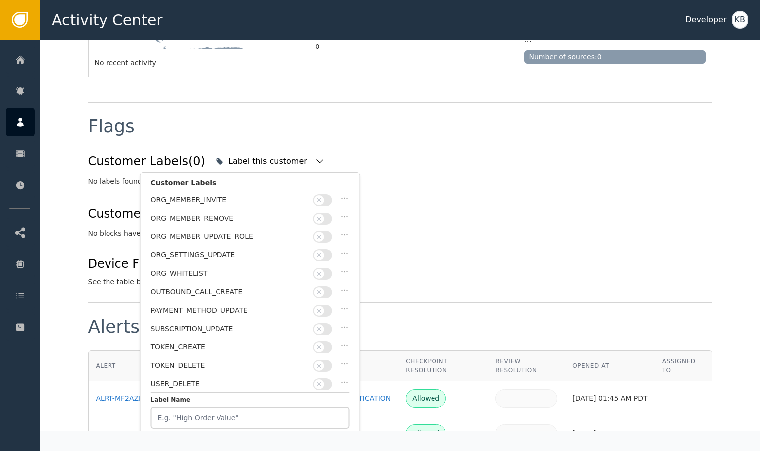
scroll to position [290, 0]
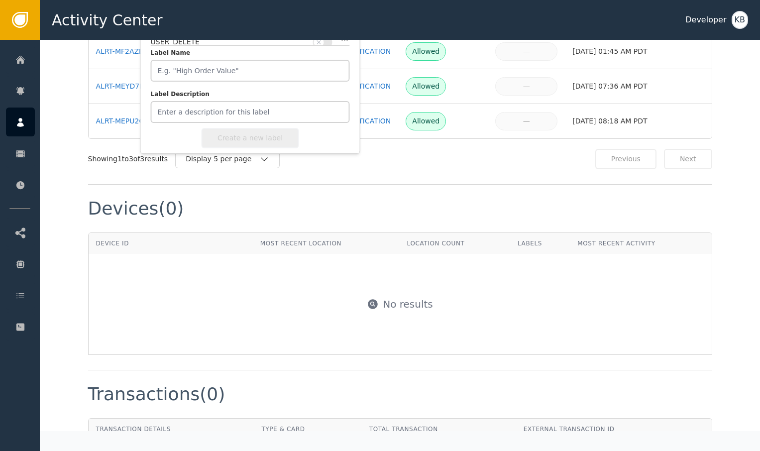
click at [462, 193] on div "Devices (0) Device ID Most Recent Location Location Count Labels Most Recent Ac…" at bounding box center [400, 278] width 624 height 186
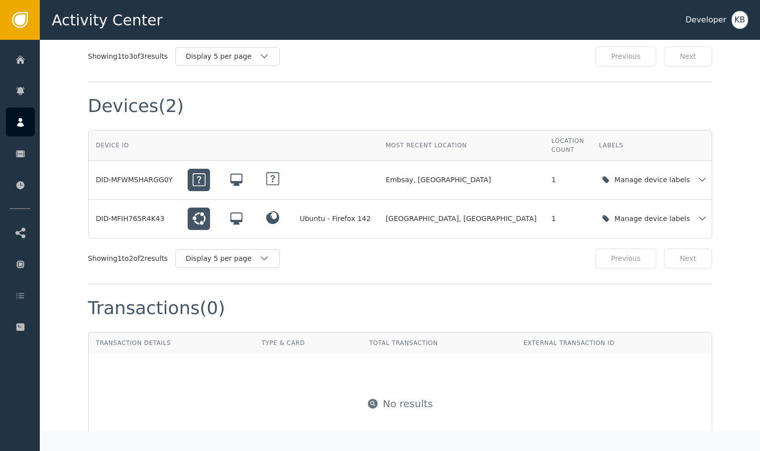
scroll to position [774, 0]
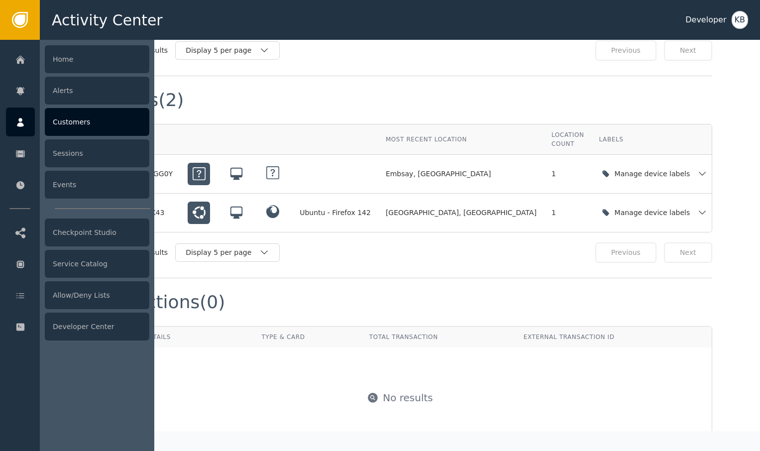
click at [21, 130] on div at bounding box center [20, 122] width 29 height 29
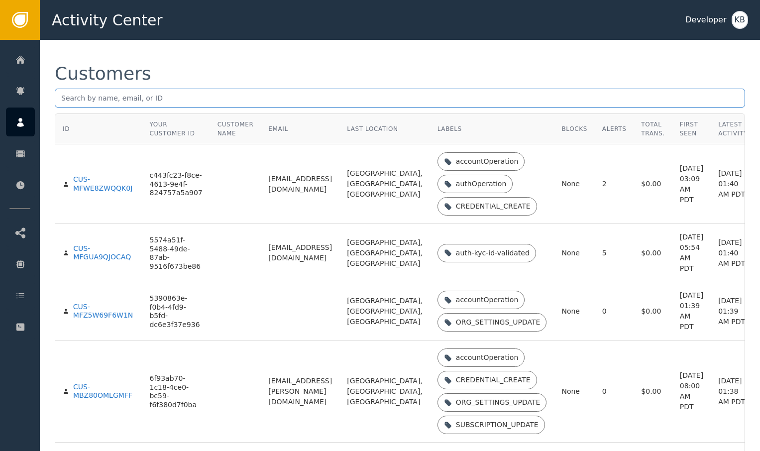
click at [125, 98] on input "text" at bounding box center [400, 98] width 691 height 19
paste input "[EMAIL_ADDRESS][DOMAIN_NAME]"
type input "[EMAIL_ADDRESS][DOMAIN_NAME]"
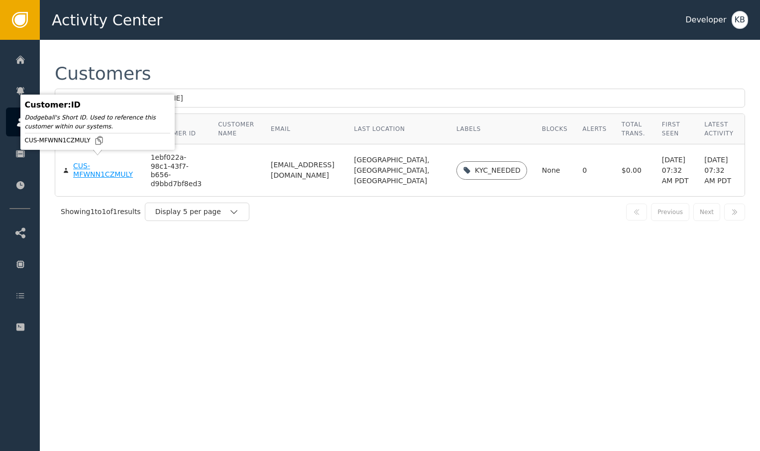
click at [109, 164] on div "CUS-MFWNN1CZMULY" at bounding box center [104, 170] width 63 height 17
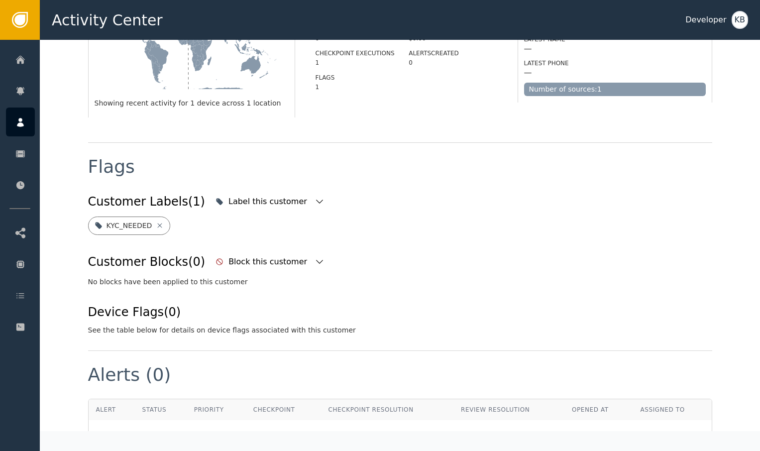
scroll to position [350, 0]
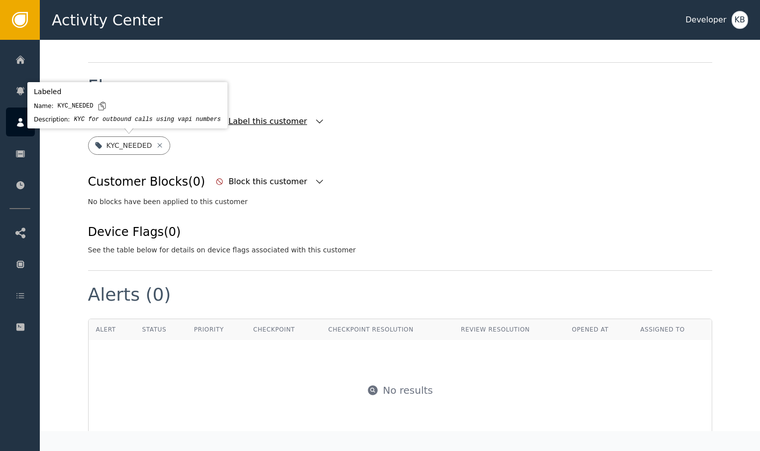
click at [299, 116] on div "Label this customer" at bounding box center [270, 122] width 114 height 22
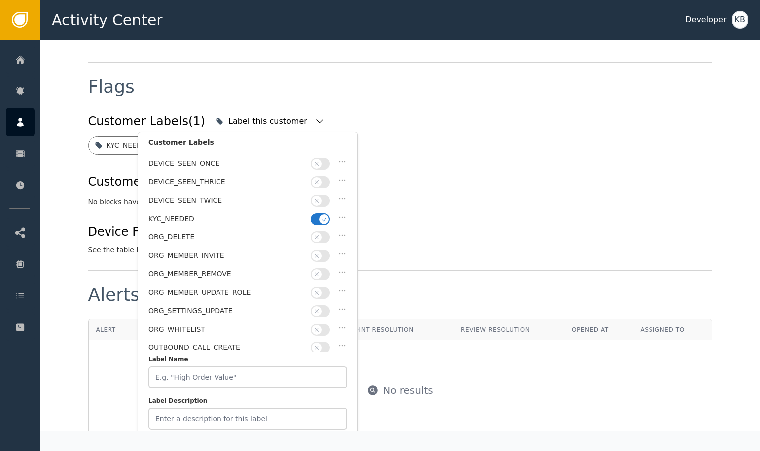
scroll to position [200, 0]
click at [325, 215] on icon "button" at bounding box center [324, 218] width 7 height 7
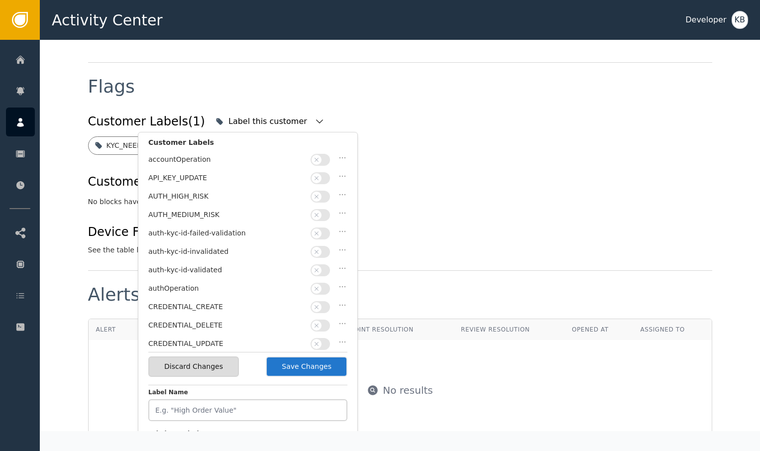
scroll to position [348, 0]
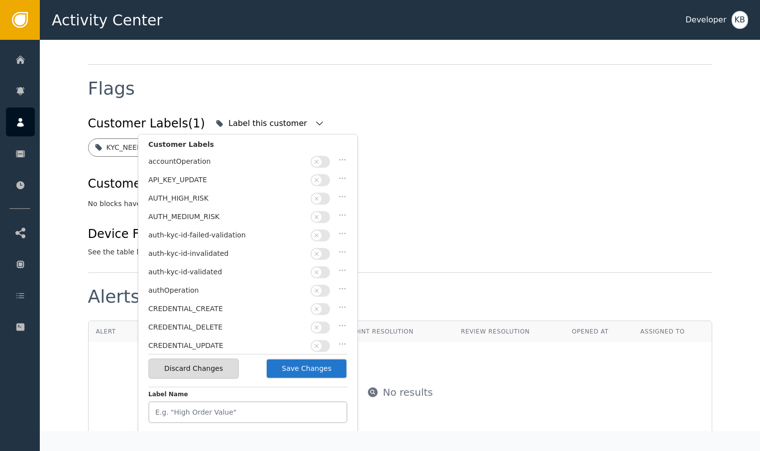
click at [323, 266] on button "button" at bounding box center [320, 272] width 19 height 12
click at [332, 365] on button "Save Changes" at bounding box center [307, 369] width 82 height 20
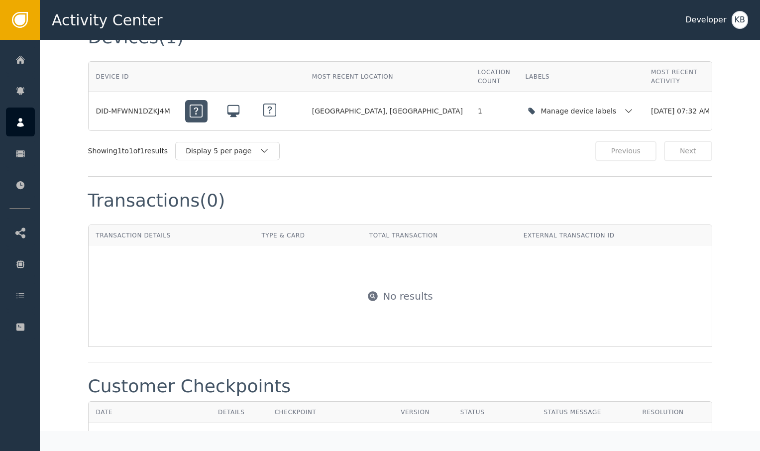
scroll to position [787, 0]
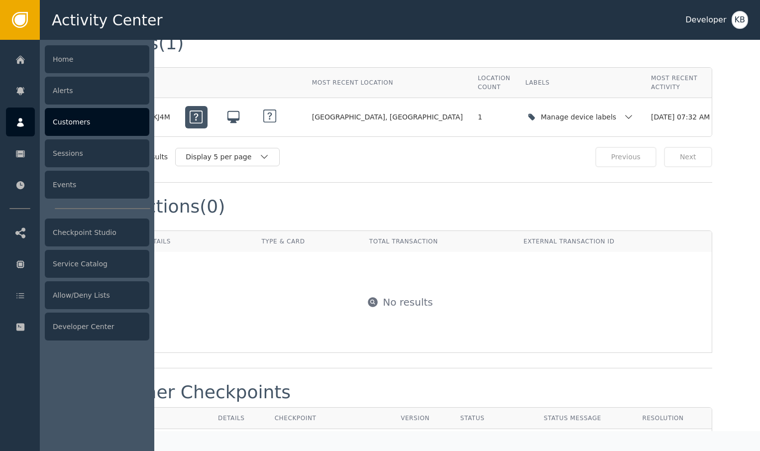
click at [16, 127] on icon at bounding box center [20, 122] width 10 height 11
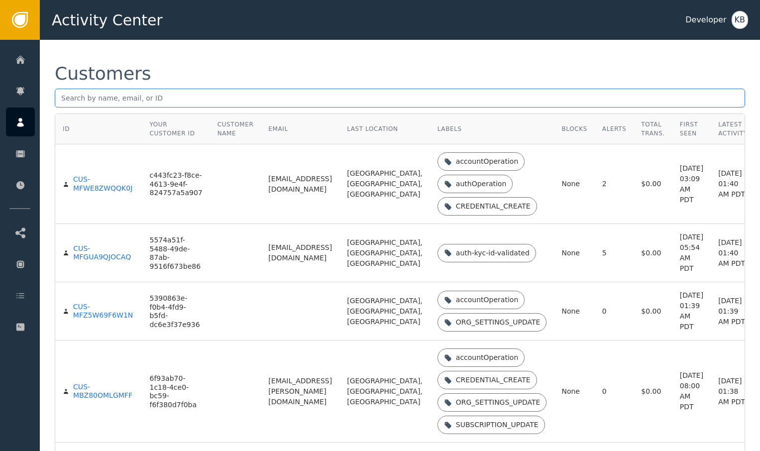
click at [147, 104] on input "text" at bounding box center [400, 98] width 691 height 19
paste input "[EMAIL_ADDRESS][PERSON_NAME][DOMAIN_NAME]"
type input "[EMAIL_ADDRESS][PERSON_NAME][DOMAIN_NAME]"
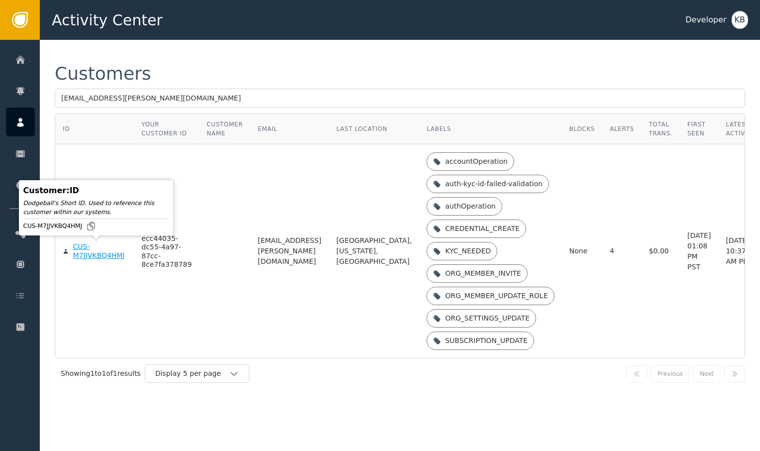
click at [77, 247] on div "CUS-M7JJVKBQ4HMJ" at bounding box center [100, 250] width 54 height 17
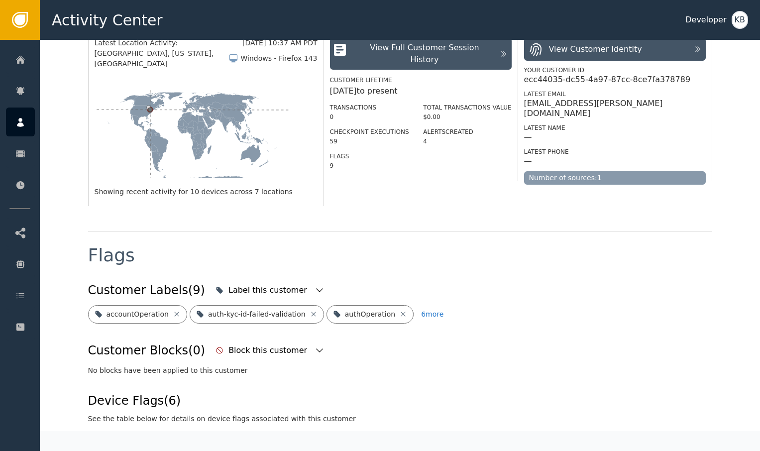
scroll to position [192, 0]
click at [315, 285] on icon "button" at bounding box center [320, 290] width 10 height 10
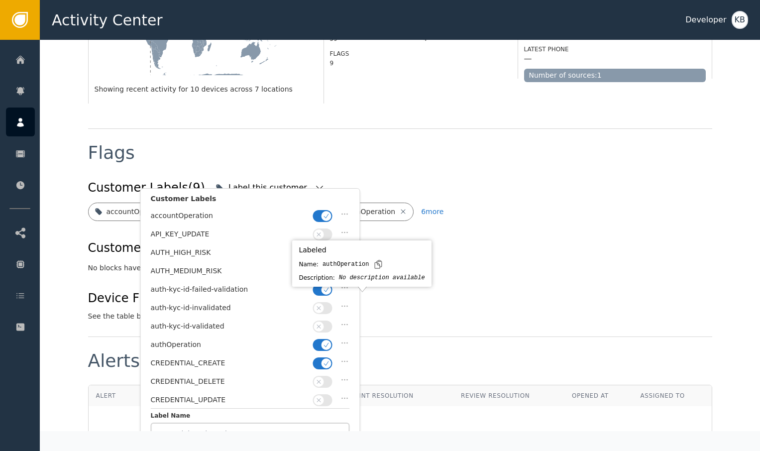
scroll to position [394, 0]
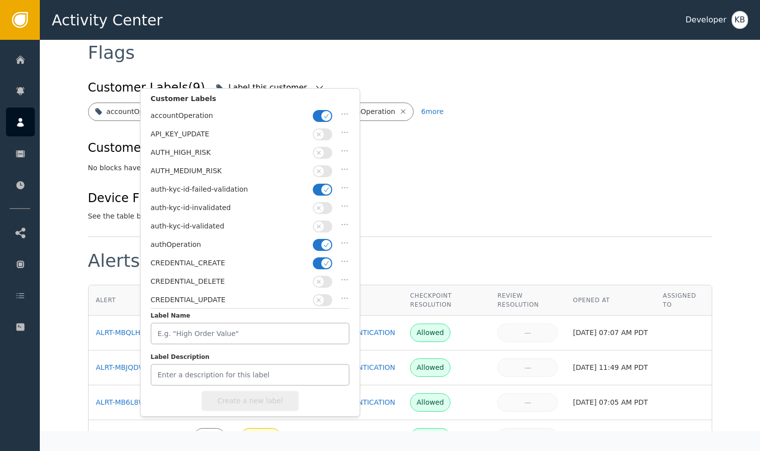
click at [331, 258] on span "button" at bounding box center [327, 263] width 10 height 10
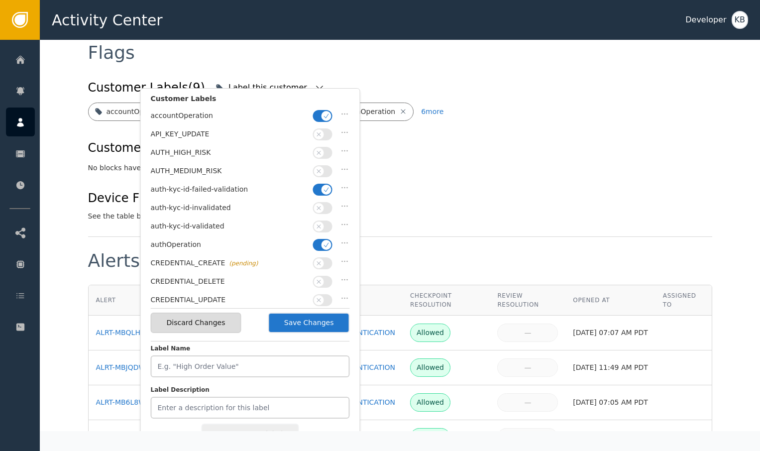
click at [324, 246] on button "button" at bounding box center [322, 245] width 19 height 12
click at [324, 221] on button "button" at bounding box center [322, 227] width 19 height 12
click at [324, 185] on span "button" at bounding box center [327, 190] width 10 height 10
click at [322, 119] on span "button" at bounding box center [327, 116] width 10 height 10
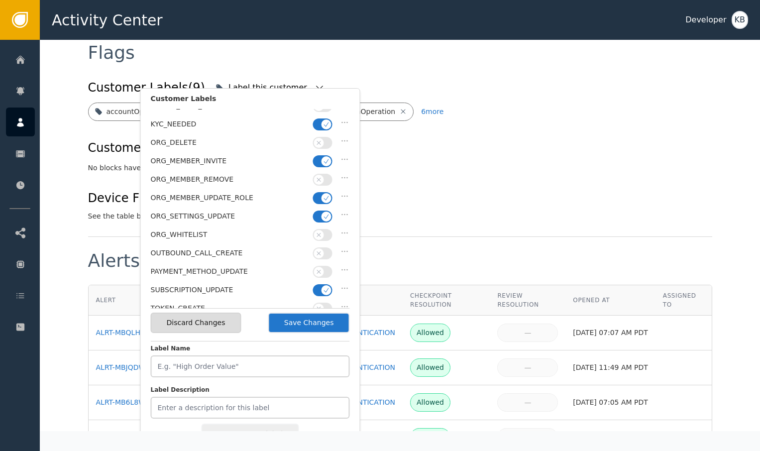
scroll to position [265, 0]
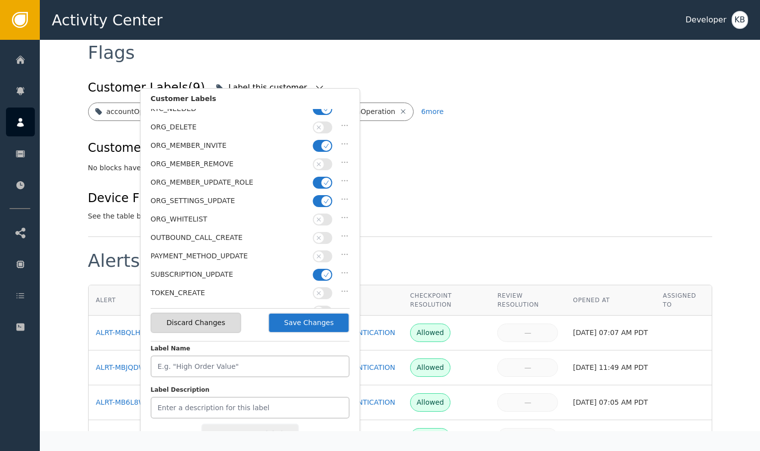
click at [321, 269] on button "button" at bounding box center [322, 275] width 19 height 12
click at [322, 196] on span "button" at bounding box center [327, 201] width 10 height 10
click at [322, 178] on span "button" at bounding box center [327, 183] width 10 height 10
click at [322, 129] on div "ORG_DELETE" at bounding box center [250, 129] width 199 height 18
click at [322, 140] on button "button" at bounding box center [322, 146] width 19 height 12
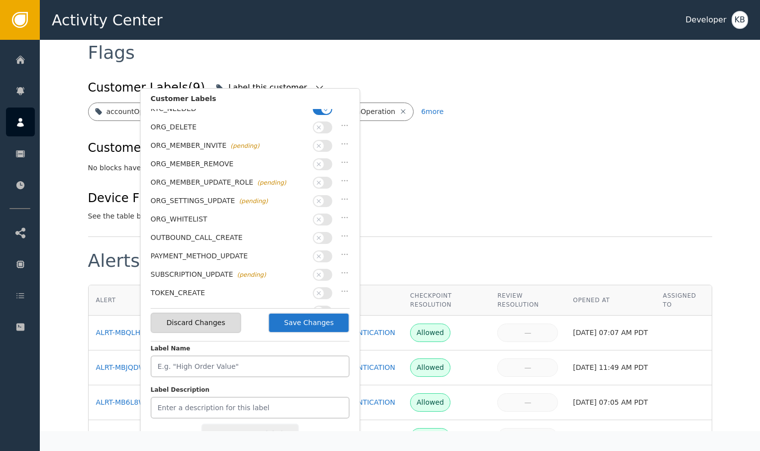
click at [304, 328] on button "Save Changes" at bounding box center [309, 323] width 82 height 20
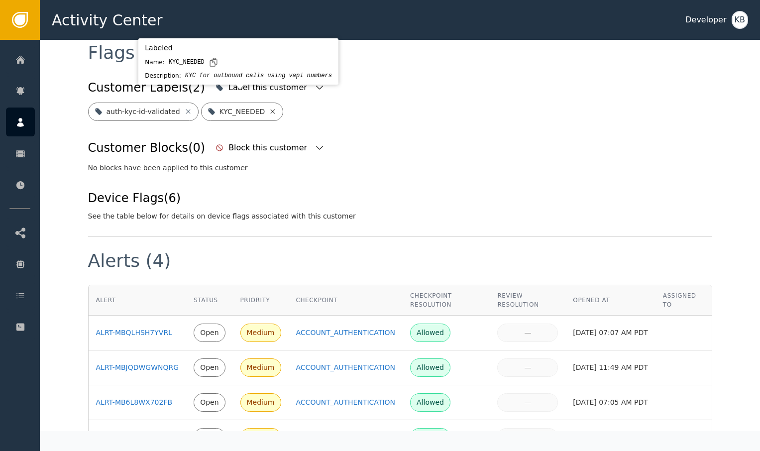
click at [272, 109] on icon at bounding box center [273, 111] width 4 height 4
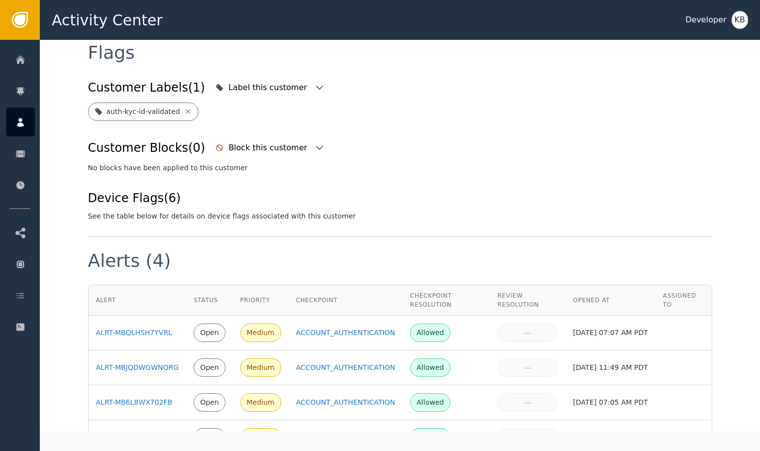
scroll to position [893, 0]
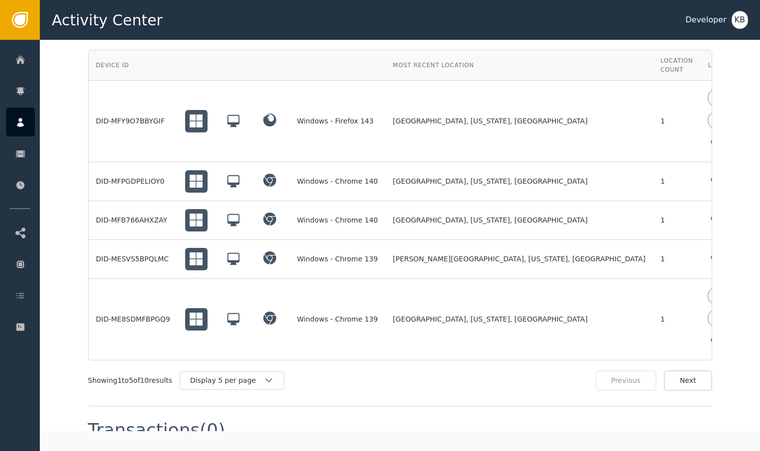
click at [708, 133] on div "Manage device labels" at bounding box center [763, 143] width 111 height 20
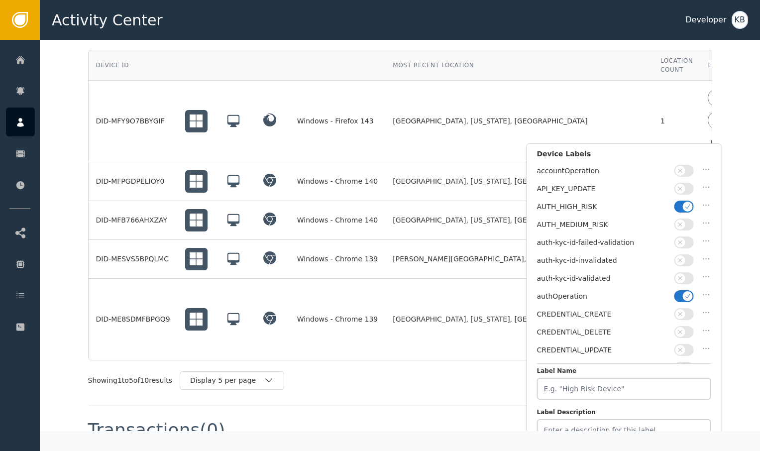
click at [688, 296] on icon "button" at bounding box center [688, 296] width 7 height 7
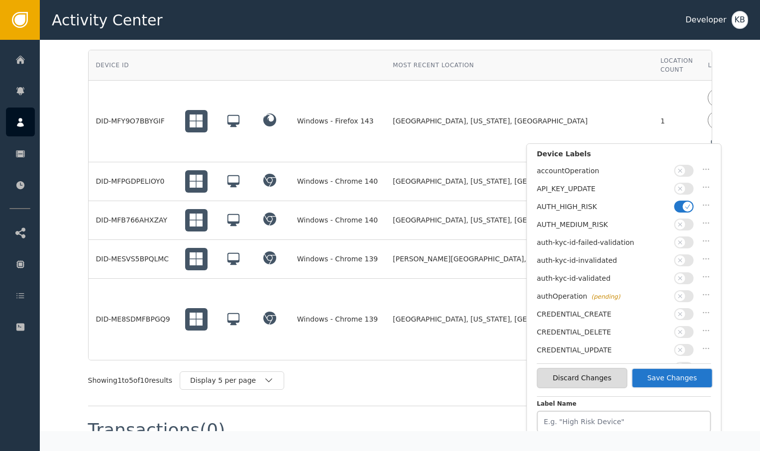
click at [687, 277] on button "button" at bounding box center [684, 278] width 19 height 12
click at [685, 204] on icon "button" at bounding box center [688, 206] width 7 height 7
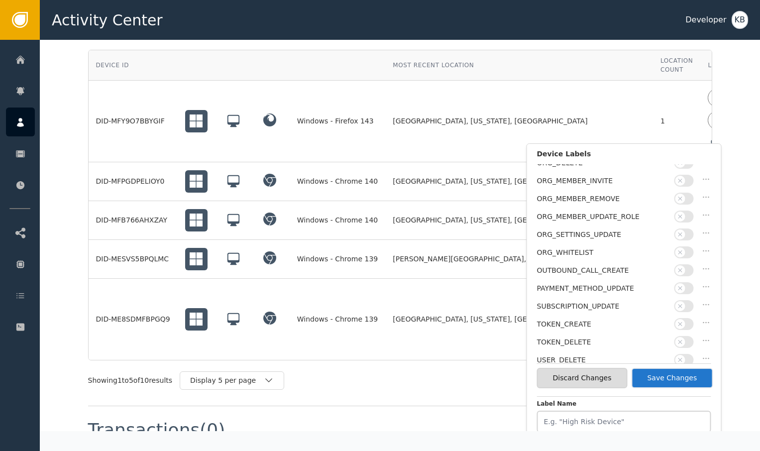
scroll to position [276, 0]
click at [682, 385] on button "Save Changes" at bounding box center [672, 378] width 82 height 20
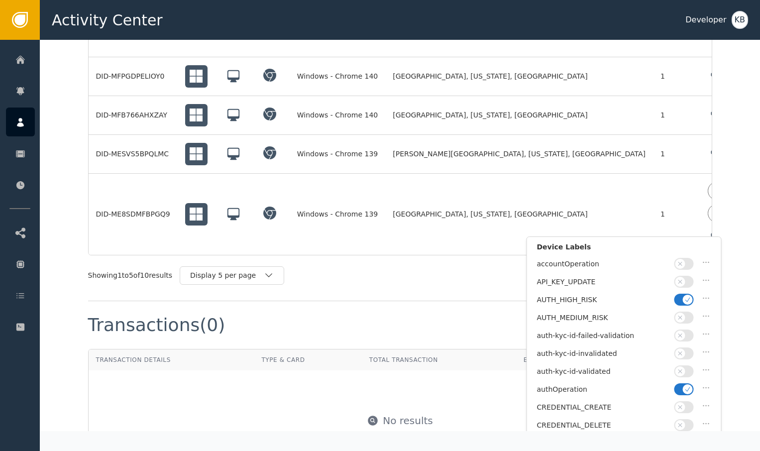
scroll to position [998, 0]
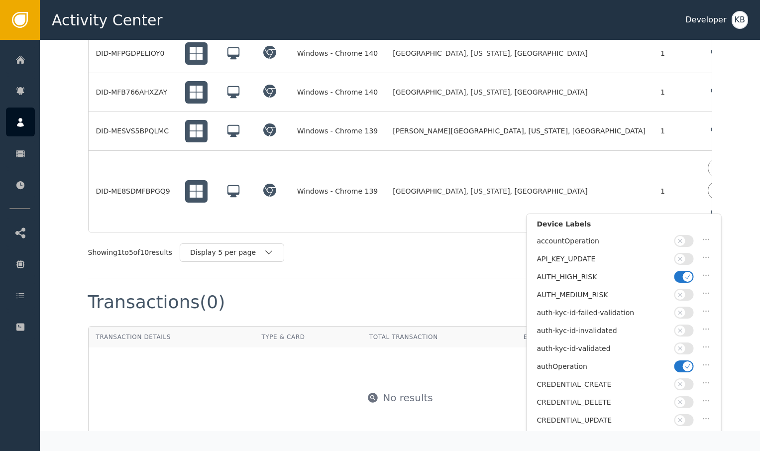
click at [686, 365] on icon "button" at bounding box center [688, 366] width 7 height 7
click at [686, 345] on button "button" at bounding box center [684, 349] width 19 height 12
click at [687, 274] on icon "button" at bounding box center [688, 276] width 7 height 7
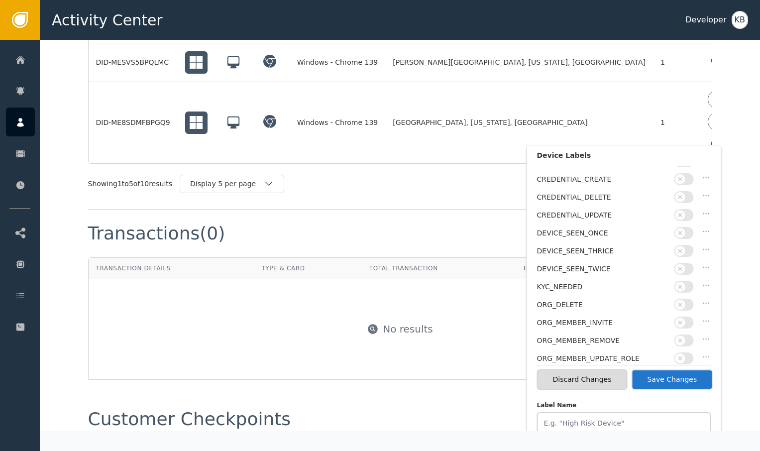
scroll to position [161, 0]
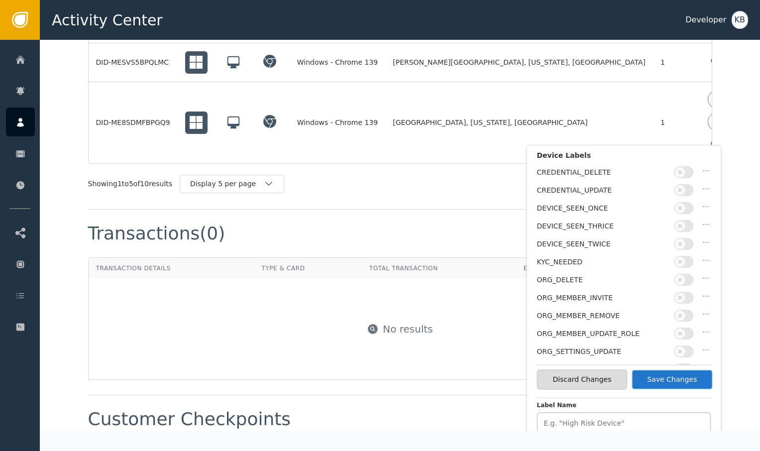
click at [680, 374] on button "Save Changes" at bounding box center [672, 379] width 82 height 20
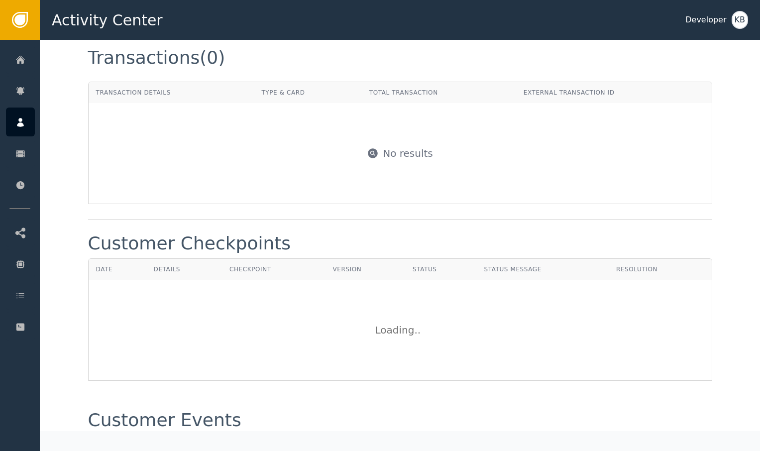
scroll to position [804, 0]
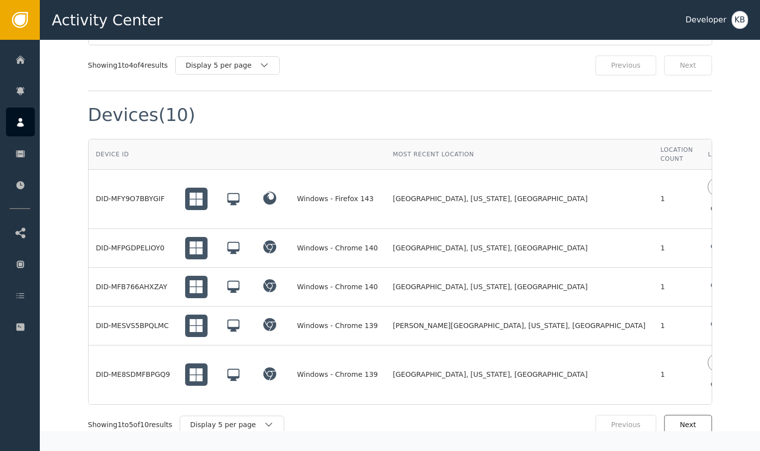
click at [690, 415] on button "Next" at bounding box center [688, 425] width 48 height 20
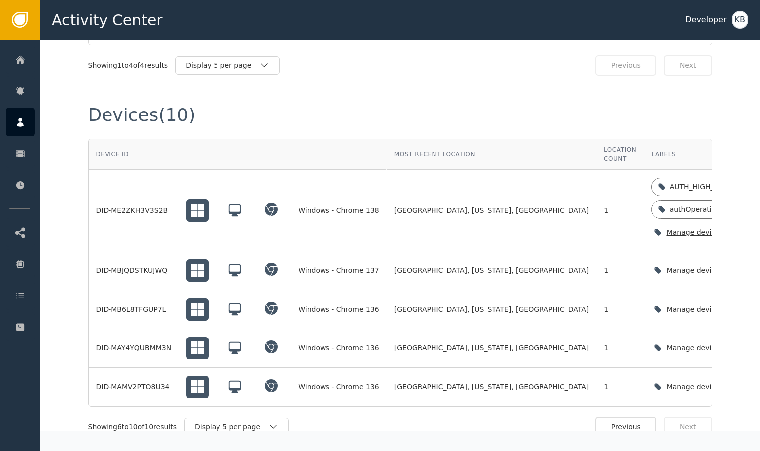
click at [652, 229] on div "Manage device labels" at bounding box center [707, 233] width 111 height 20
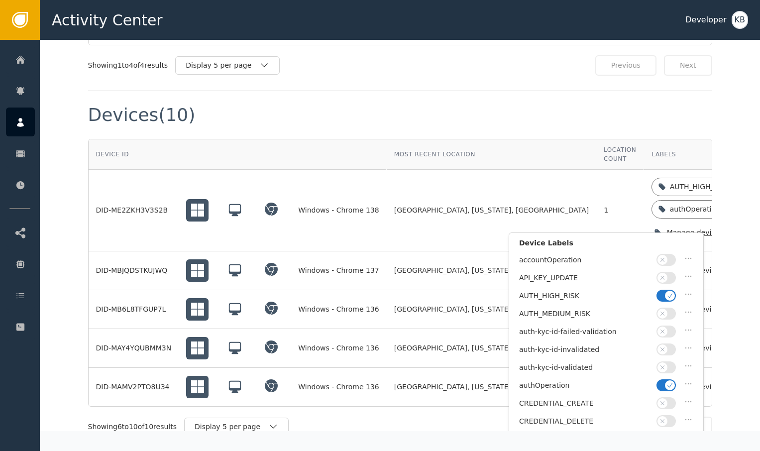
click at [665, 381] on span "button" at bounding box center [670, 385] width 10 height 10
click at [665, 293] on span "button" at bounding box center [670, 296] width 10 height 10
click at [669, 361] on button "button" at bounding box center [666, 367] width 19 height 12
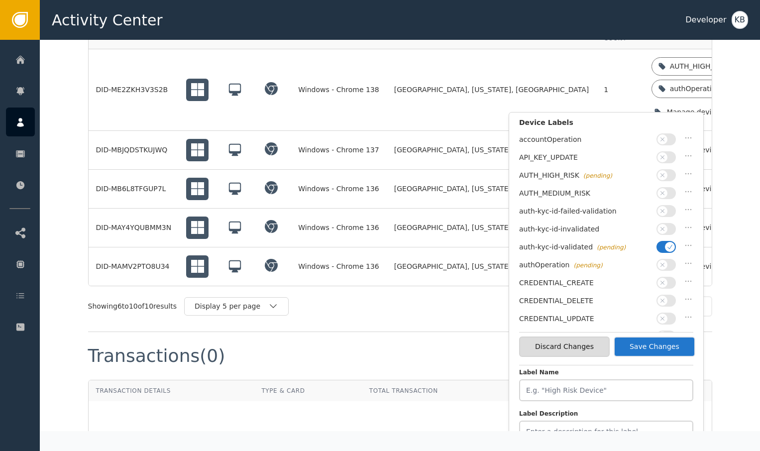
scroll to position [963, 0]
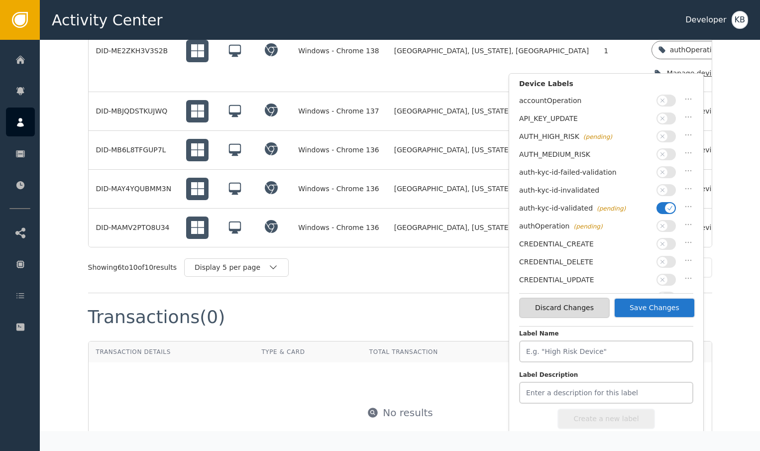
click at [680, 303] on button "Save Changes" at bounding box center [655, 308] width 82 height 20
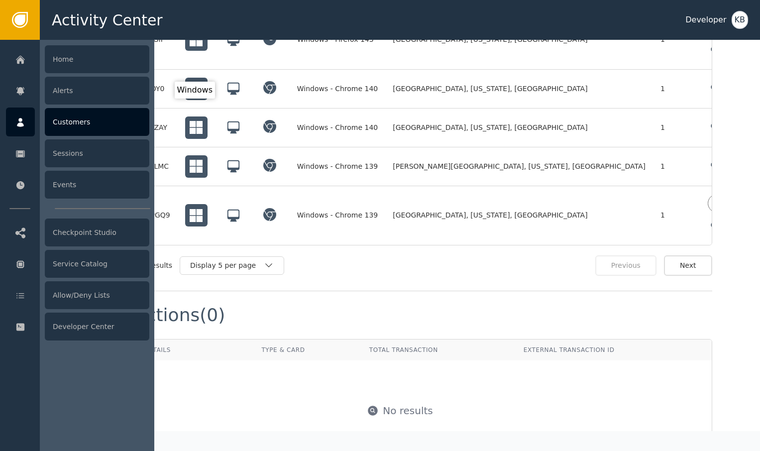
click at [15, 128] on div at bounding box center [20, 122] width 29 height 29
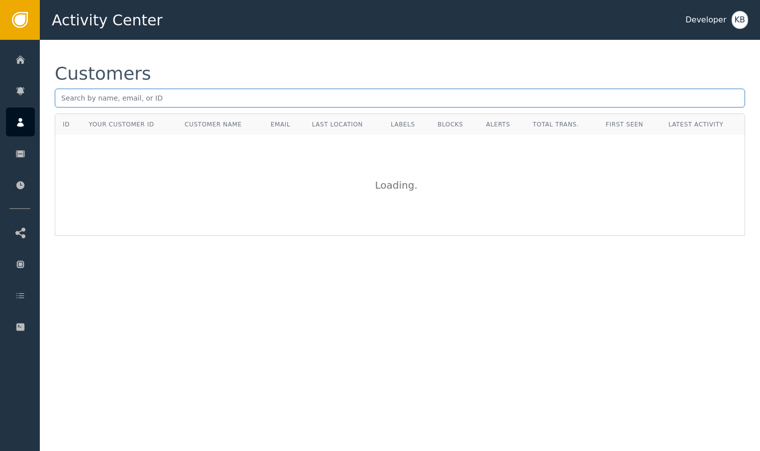
click at [174, 104] on input "text" at bounding box center [400, 98] width 691 height 19
paste input "[EMAIL_ADDRESS][PERSON_NAME][DOMAIN_NAME]"
type input "[EMAIL_ADDRESS][PERSON_NAME][DOMAIN_NAME]"
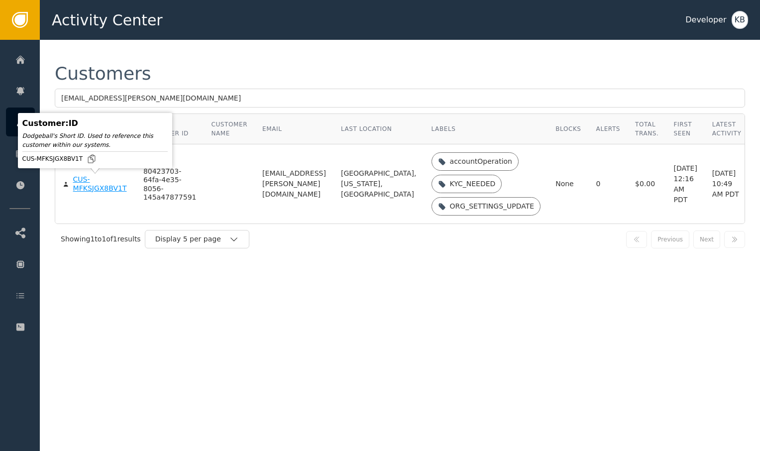
click at [107, 189] on div "CUS-MFKSJGX8BV1T" at bounding box center [100, 183] width 55 height 17
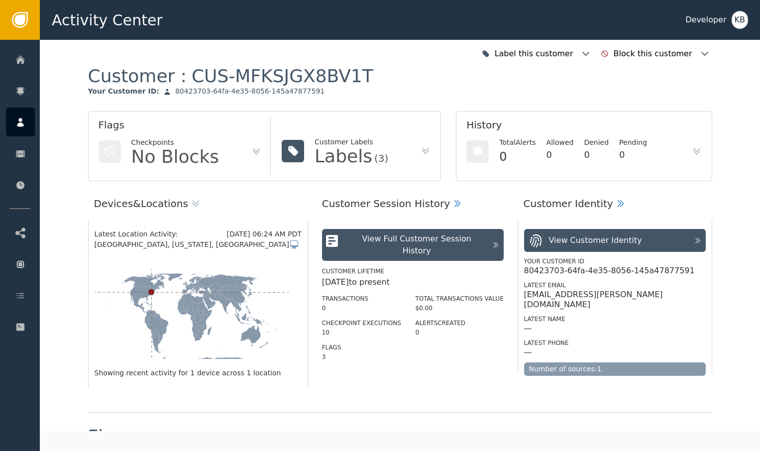
scroll to position [229, 0]
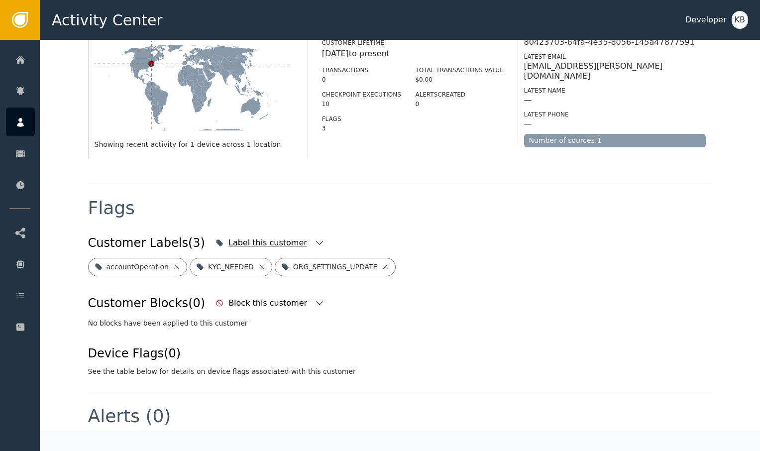
click at [315, 245] on icon "button" at bounding box center [320, 243] width 10 height 10
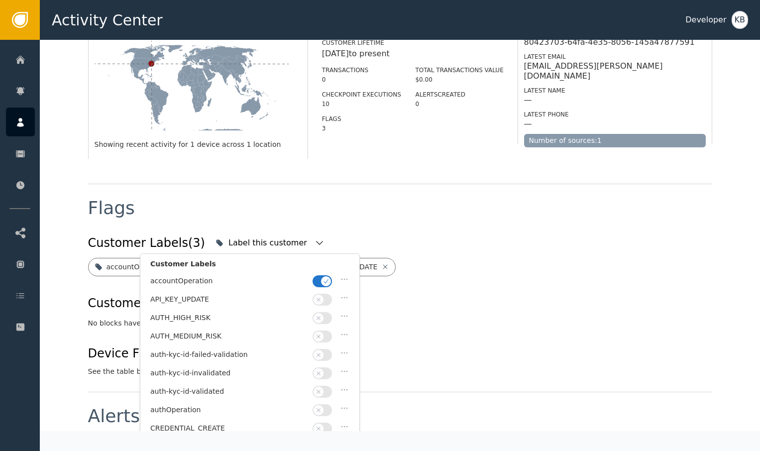
click at [325, 281] on icon "button" at bounding box center [326, 281] width 7 height 7
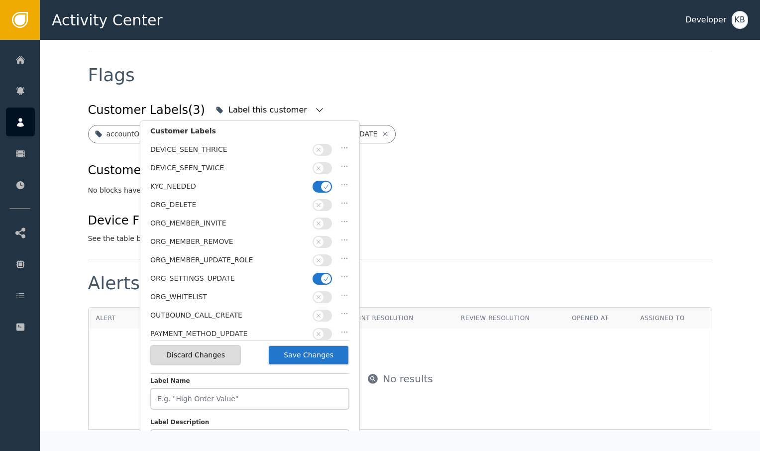
scroll to position [251, 0]
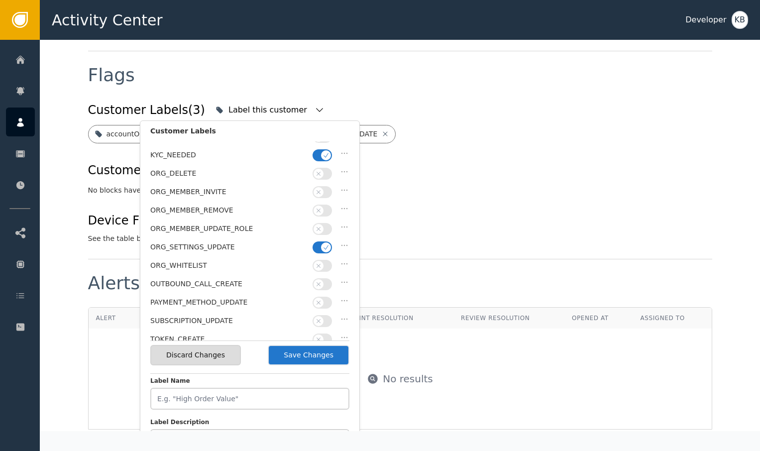
click at [321, 241] on button "button" at bounding box center [322, 247] width 19 height 12
click at [325, 152] on icon "button" at bounding box center [326, 155] width 7 height 7
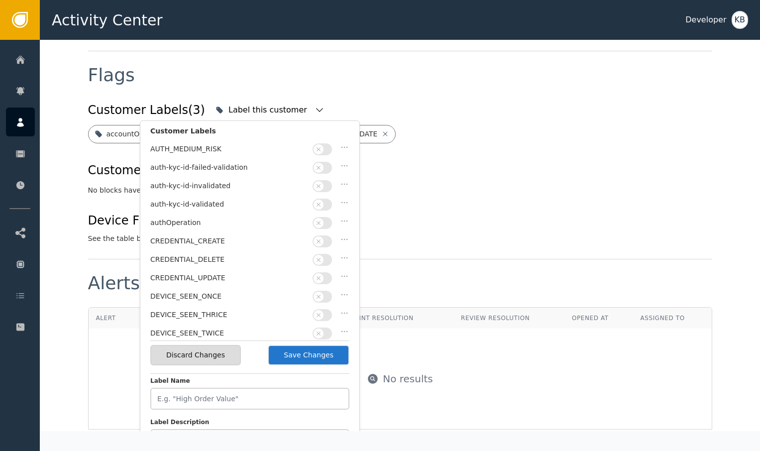
scroll to position [51, 0]
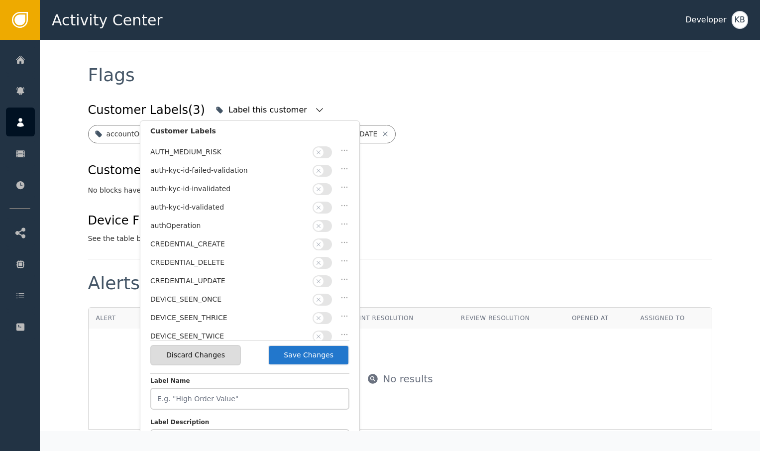
click at [324, 207] on button "button" at bounding box center [322, 208] width 19 height 12
click at [312, 357] on button "Save Changes" at bounding box center [309, 355] width 82 height 20
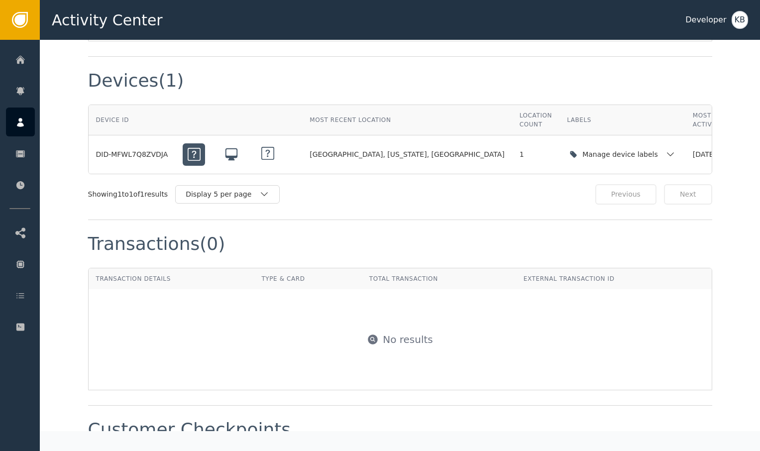
scroll to position [738, 0]
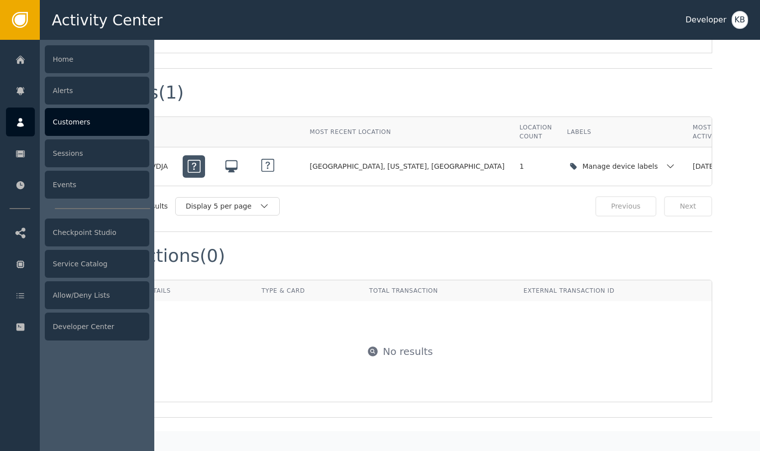
click at [25, 115] on div at bounding box center [20, 122] width 29 height 29
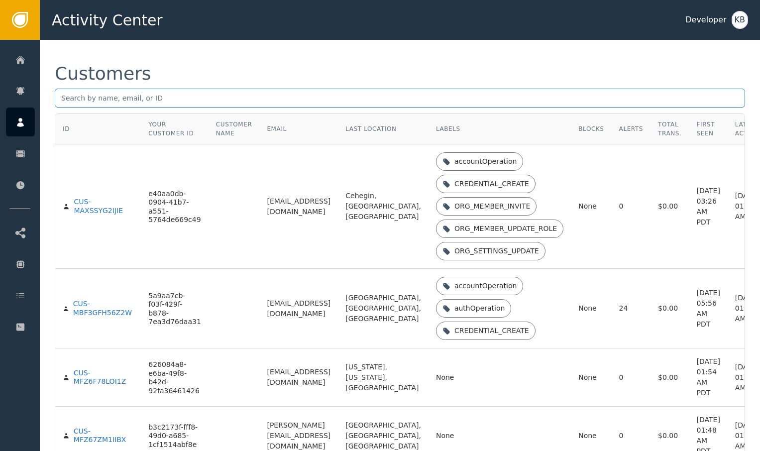
click at [148, 94] on input "text" at bounding box center [400, 98] width 691 height 19
paste input "[PERSON_NAME][EMAIL_ADDRESS][DOMAIN_NAME]"
type input "[PERSON_NAME][EMAIL_ADDRESS][DOMAIN_NAME]"
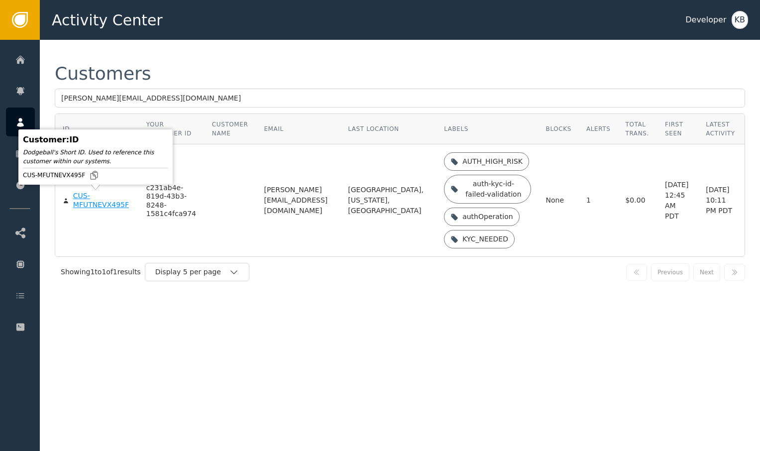
click at [86, 40] on body "Activity Center Developer KB Home Alerts Customers Sessions Events Checkpoint S…" at bounding box center [380, 20] width 760 height 40
click at [102, 208] on div "CUS-MFUTNEVX495F" at bounding box center [102, 200] width 58 height 17
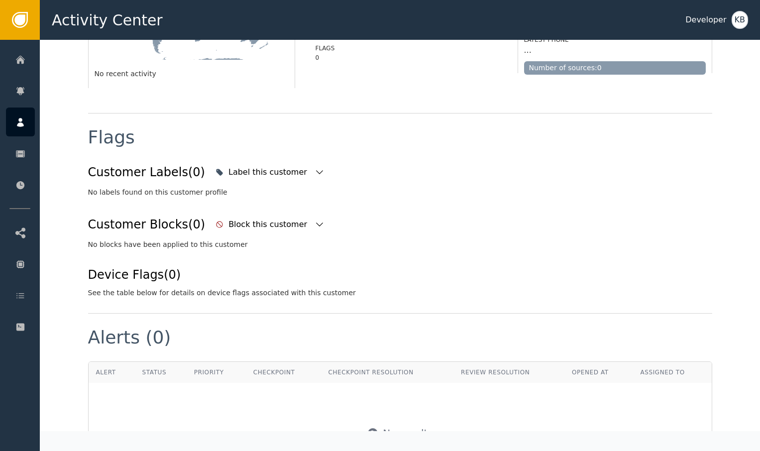
scroll to position [312, 0]
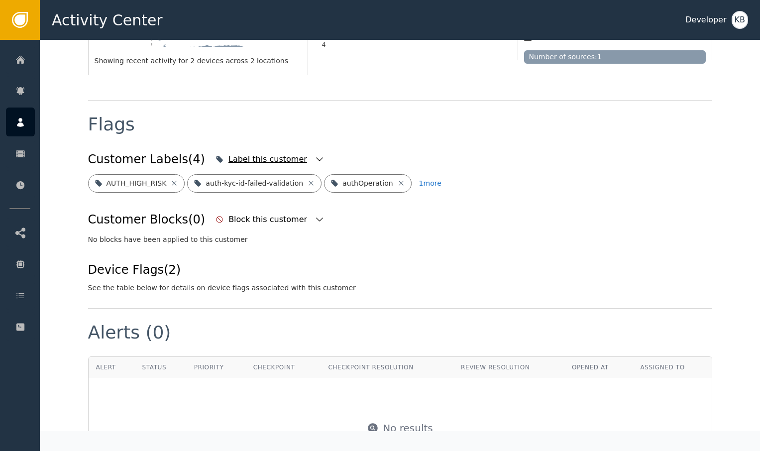
click at [315, 159] on icon "button" at bounding box center [320, 159] width 10 height 10
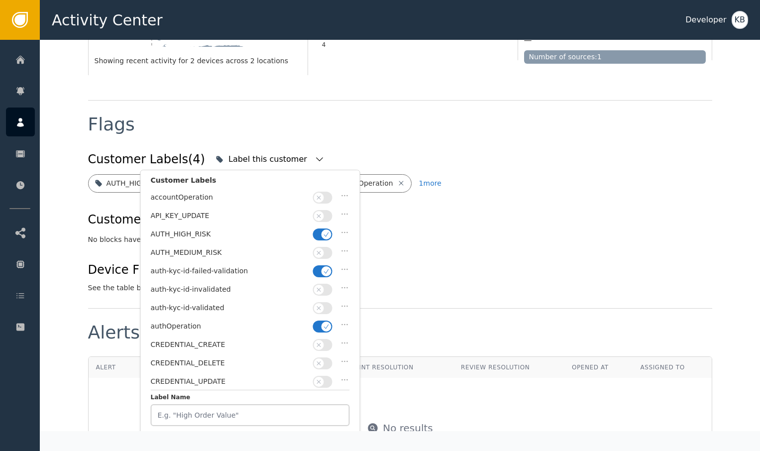
click at [328, 233] on icon "button" at bounding box center [326, 234] width 7 height 7
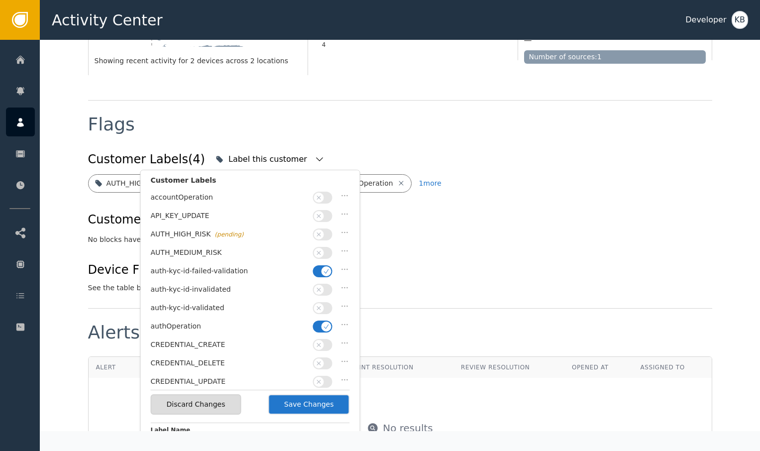
click at [327, 269] on icon "button" at bounding box center [326, 271] width 7 height 7
click at [324, 323] on icon "button" at bounding box center [326, 326] width 7 height 7
click at [324, 304] on span "button" at bounding box center [319, 308] width 10 height 10
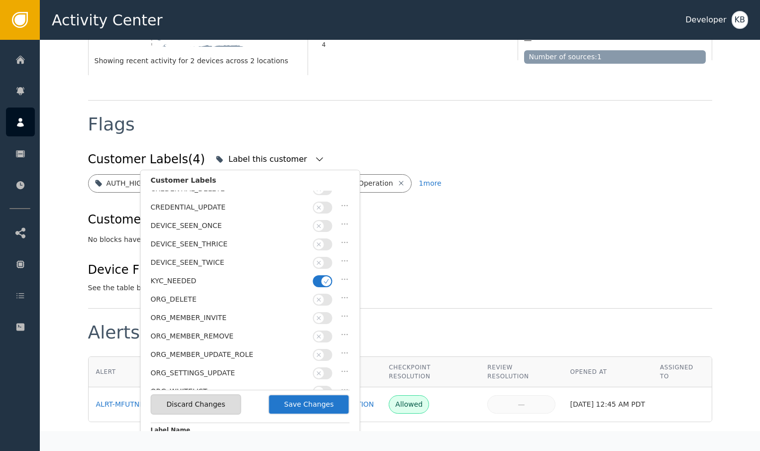
click at [325, 278] on icon "button" at bounding box center [326, 281] width 7 height 7
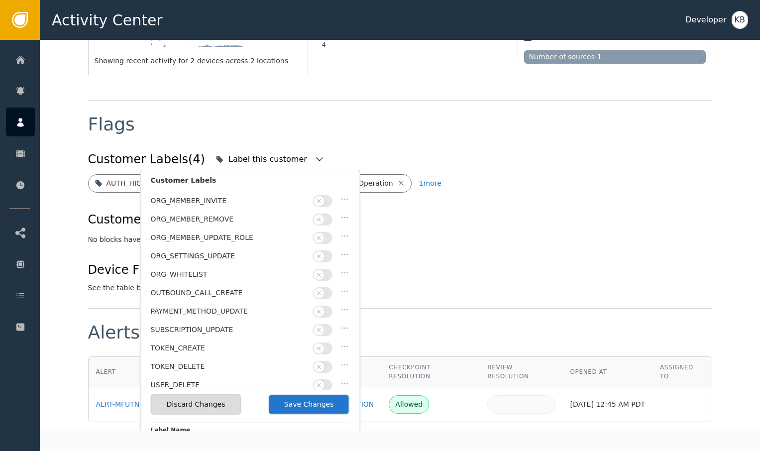
scroll to position [290, 0]
click at [311, 414] on button "Save Changes" at bounding box center [309, 404] width 82 height 20
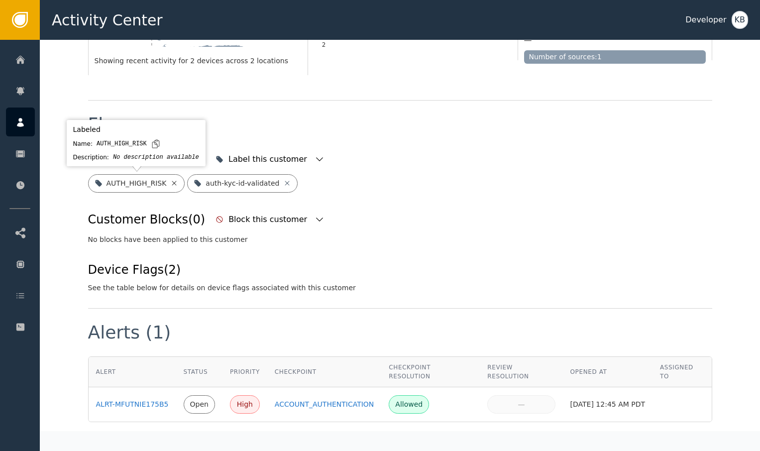
click at [178, 185] on icon at bounding box center [174, 183] width 8 height 8
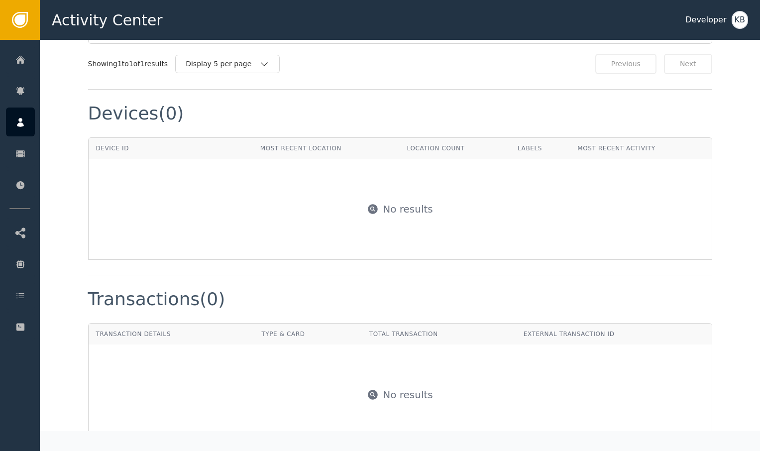
scroll to position [689, 0]
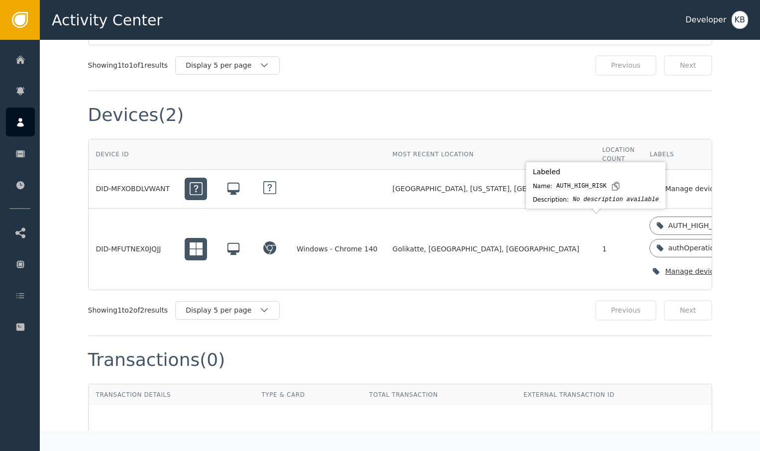
click at [748, 272] on icon "button" at bounding box center [753, 271] width 10 height 10
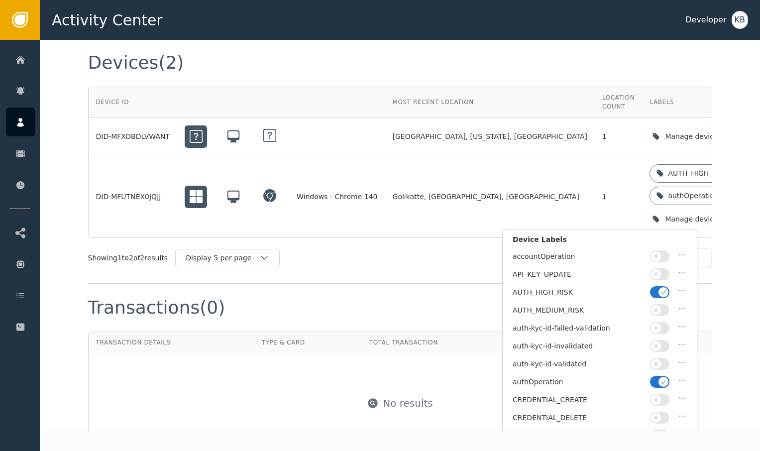
scroll to position [765, 0]
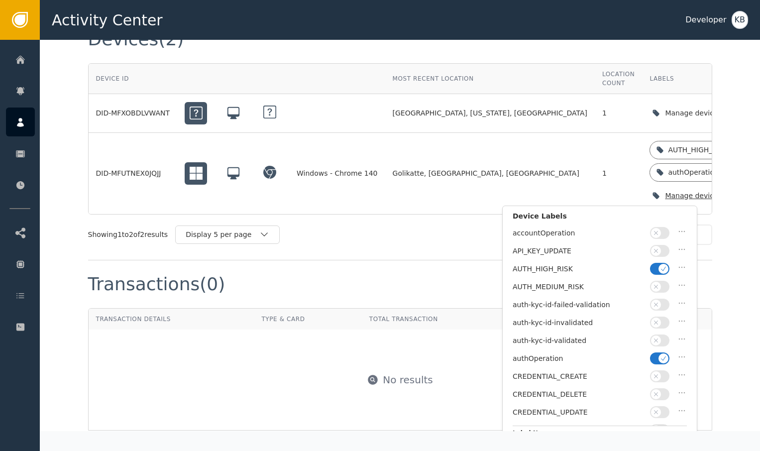
click at [661, 267] on icon "button" at bounding box center [663, 268] width 7 height 7
drag, startPoint x: 659, startPoint y: 353, endPoint x: 673, endPoint y: 349, distance: 14.0
click at [659, 354] on span "button" at bounding box center [664, 359] width 10 height 10
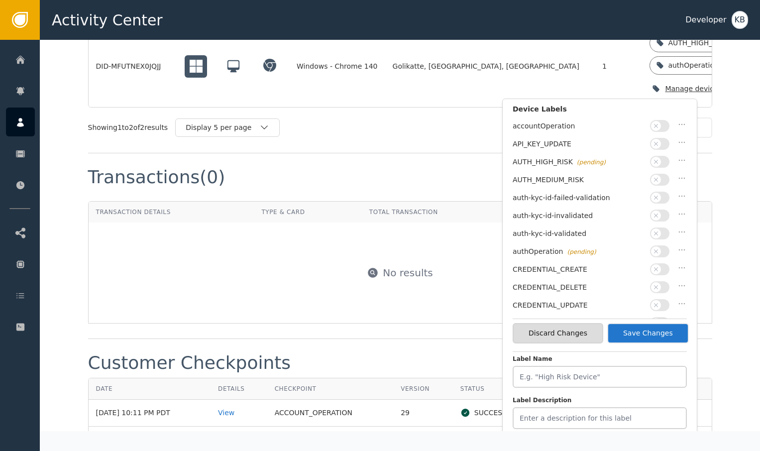
scroll to position [872, 0]
click at [661, 232] on span "button" at bounding box center [656, 234] width 10 height 10
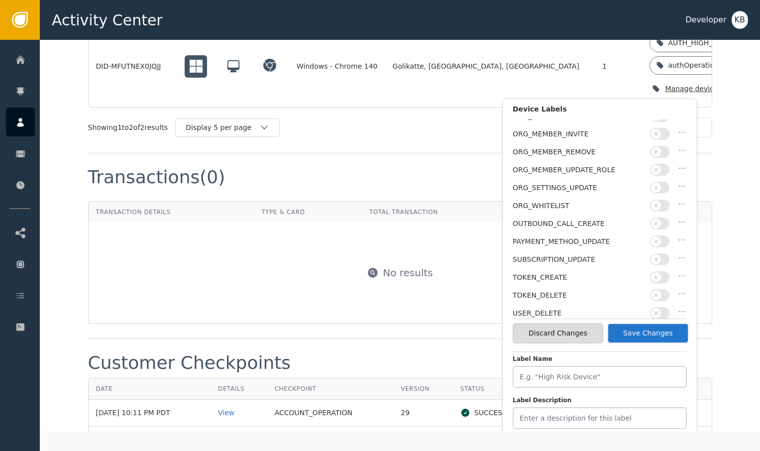
scroll to position [277, 0]
click at [659, 333] on button "Save Changes" at bounding box center [648, 333] width 82 height 20
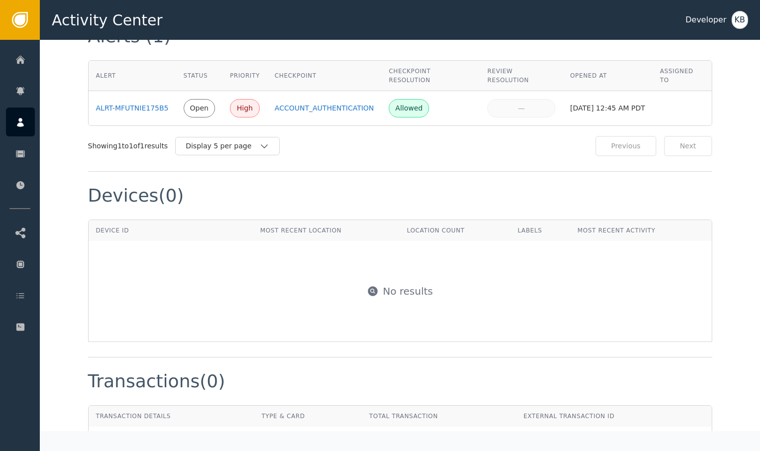
scroll to position [590, 0]
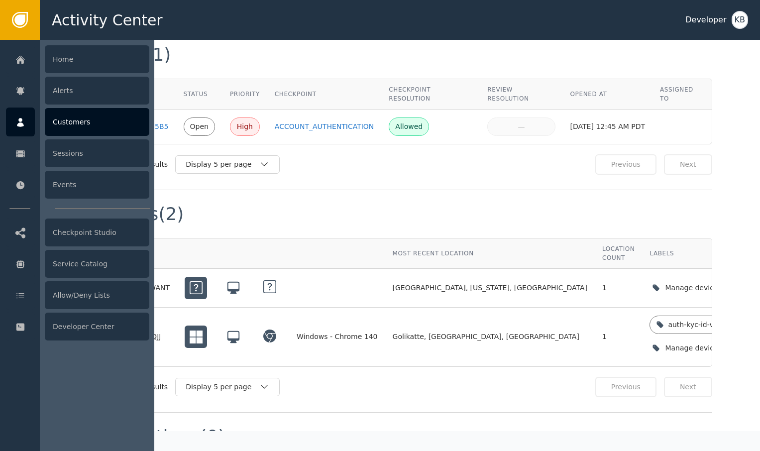
click at [23, 118] on icon at bounding box center [20, 122] width 10 height 11
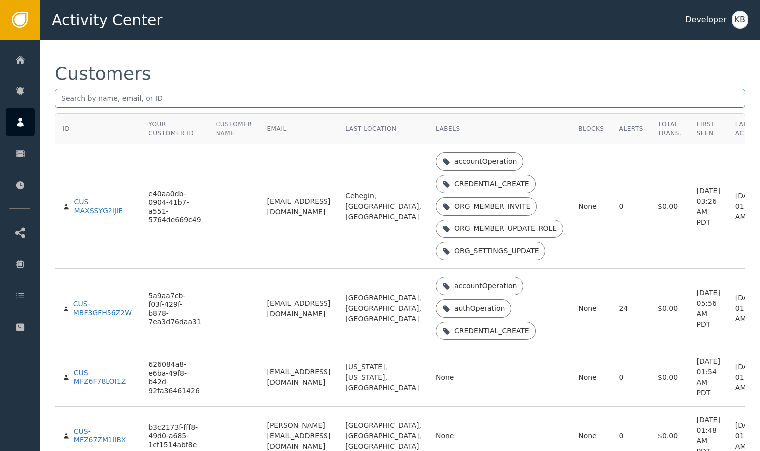
click at [158, 96] on input "text" at bounding box center [400, 98] width 691 height 19
paste input "[PERSON_NAME][EMAIL_ADDRESS][DOMAIN_NAME]"
type input "[PERSON_NAME][EMAIL_ADDRESS][DOMAIN_NAME]"
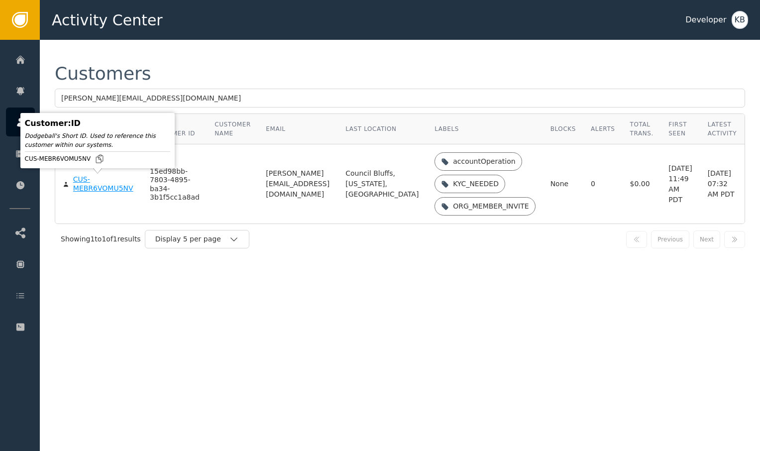
click at [98, 188] on div "CUS-MEBR6VOMU5NV" at bounding box center [104, 183] width 62 height 17
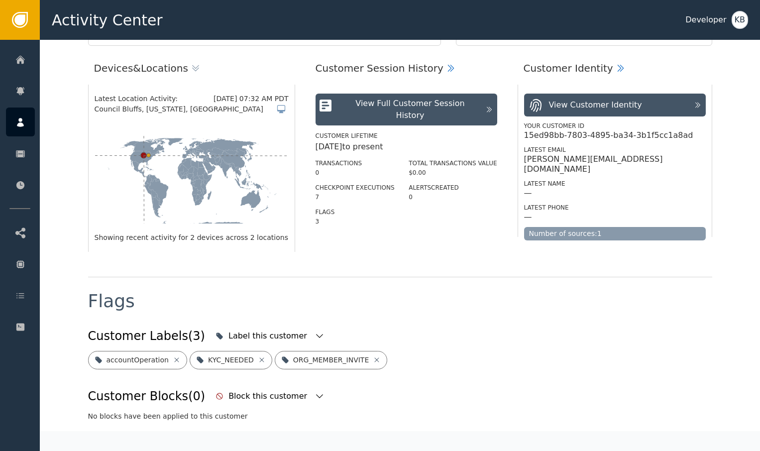
scroll to position [255, 0]
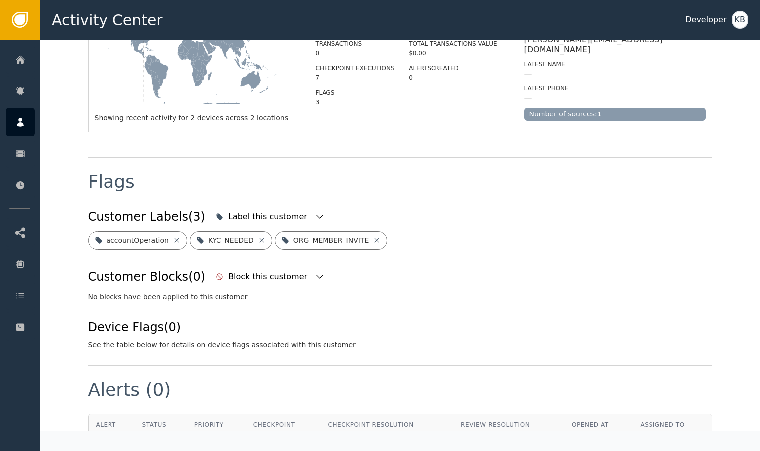
click at [315, 212] on icon "button" at bounding box center [320, 217] width 10 height 10
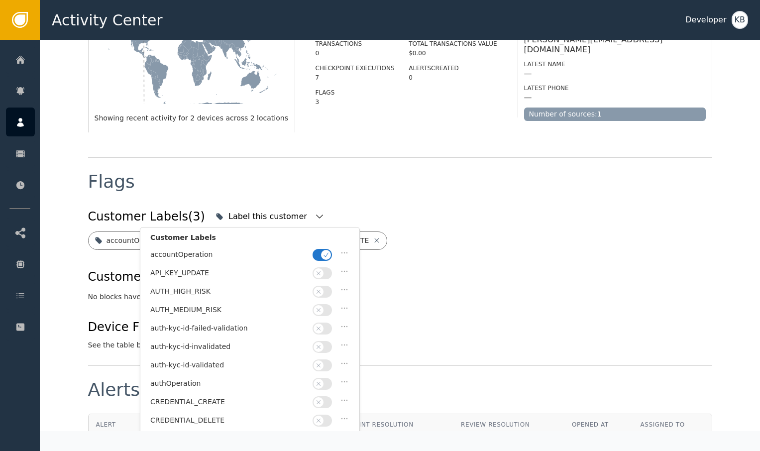
click at [324, 253] on icon "button" at bounding box center [326, 254] width 7 height 7
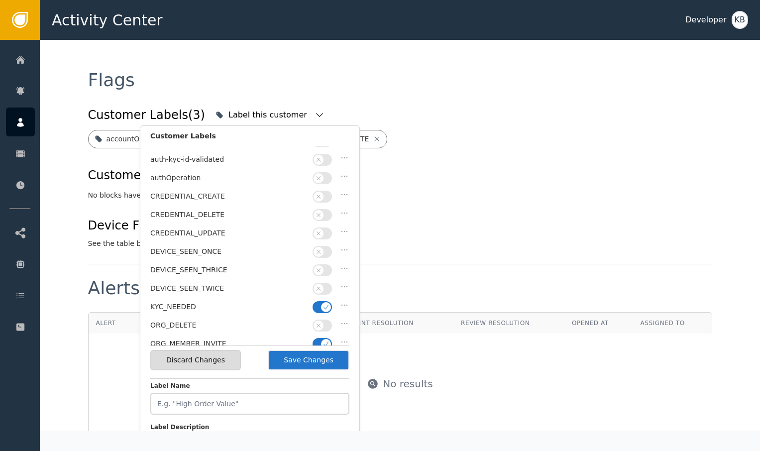
scroll to position [63, 0]
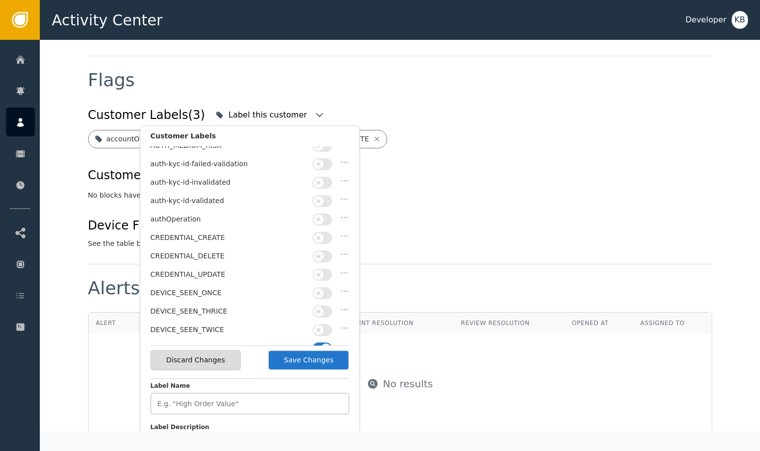
click at [321, 198] on icon "button" at bounding box center [318, 201] width 7 height 7
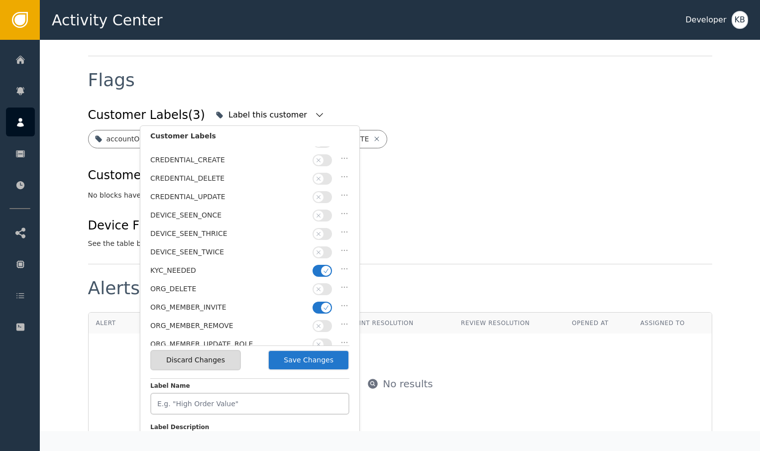
click at [326, 304] on icon "button" at bounding box center [326, 307] width 7 height 7
click at [327, 269] on div "KYC_NEEDED" at bounding box center [249, 273] width 199 height 18
click at [327, 267] on icon "button" at bounding box center [326, 270] width 7 height 7
drag, startPoint x: 320, startPoint y: 359, endPoint x: 325, endPoint y: 355, distance: 7.1
click at [320, 359] on button "Save Changes" at bounding box center [309, 360] width 82 height 20
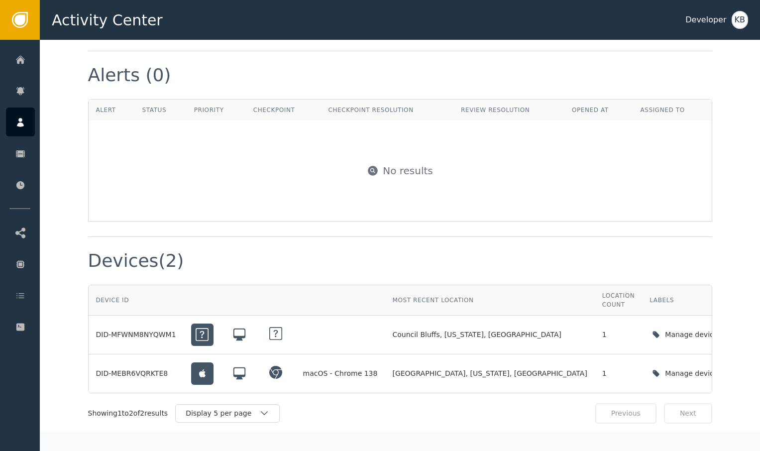
scroll to position [637, 0]
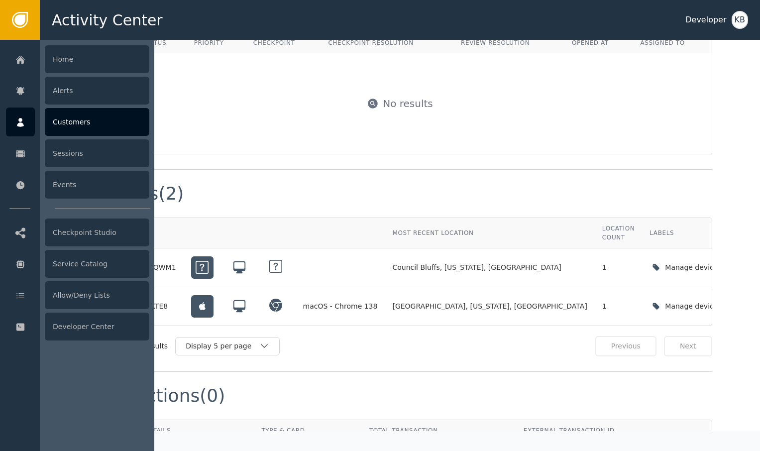
click at [17, 117] on icon at bounding box center [20, 122] width 10 height 11
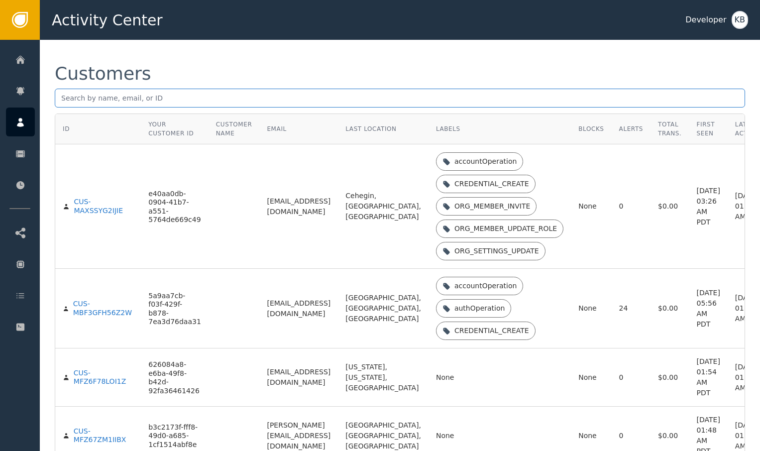
click at [187, 102] on input "text" at bounding box center [400, 98] width 691 height 19
paste input "[EMAIL_ADDRESS][PERSON_NAME][DOMAIN_NAME]"
type input "[EMAIL_ADDRESS][PERSON_NAME][DOMAIN_NAME]"
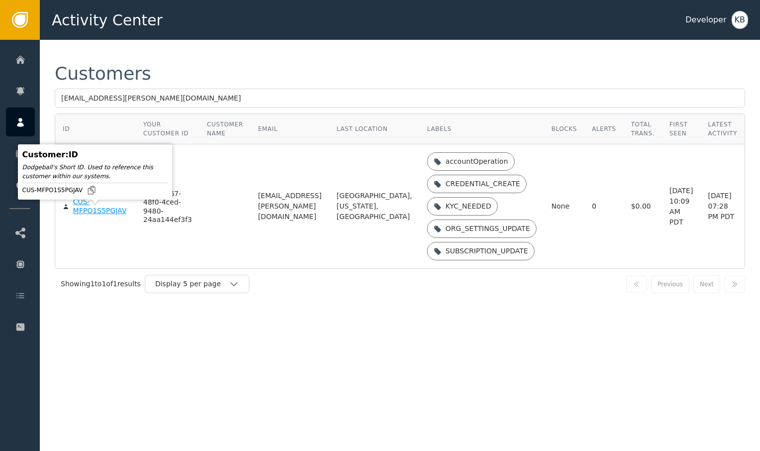
click at [109, 215] on div "CUS-MFPO1S5PGJAV" at bounding box center [100, 206] width 55 height 17
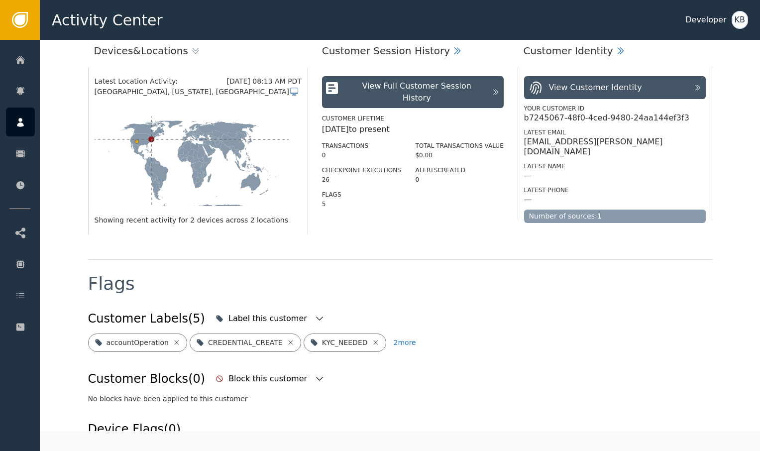
scroll to position [159, 0]
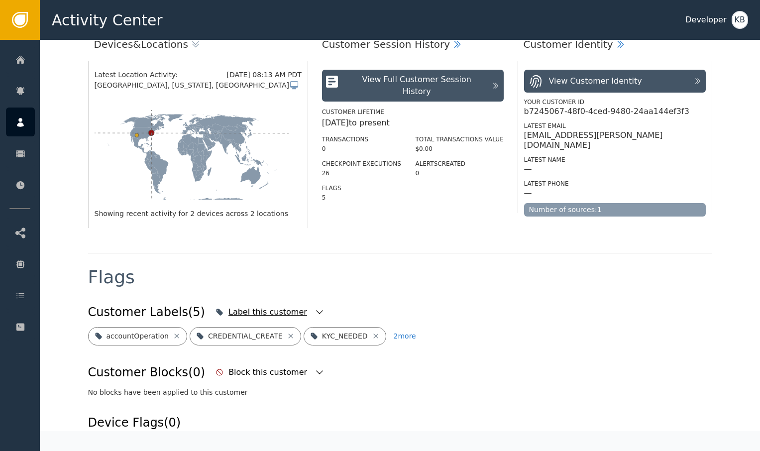
click at [315, 309] on icon "button" at bounding box center [320, 312] width 10 height 10
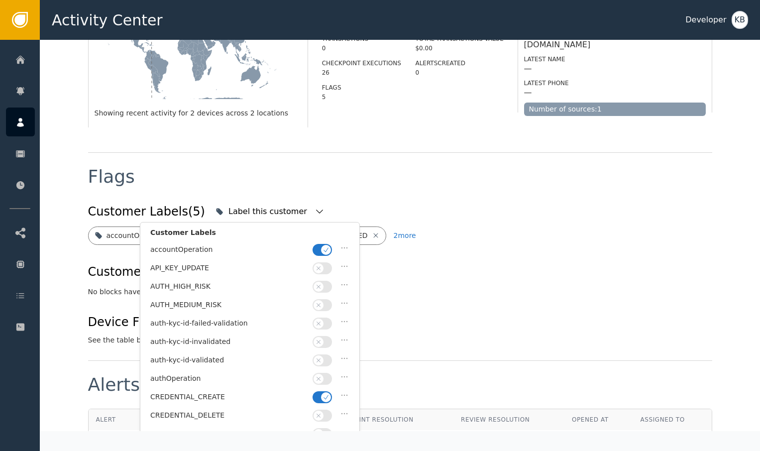
scroll to position [264, 0]
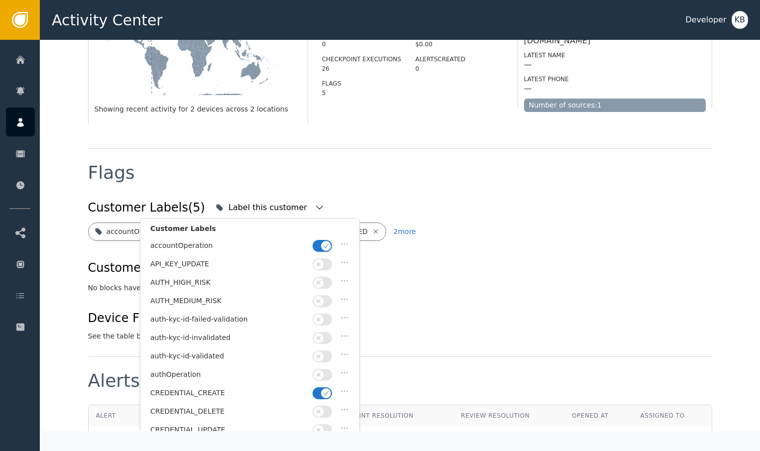
click at [327, 243] on icon "button" at bounding box center [326, 245] width 7 height 7
click at [325, 390] on icon "button" at bounding box center [326, 393] width 7 height 7
click at [327, 354] on button "button" at bounding box center [322, 357] width 19 height 12
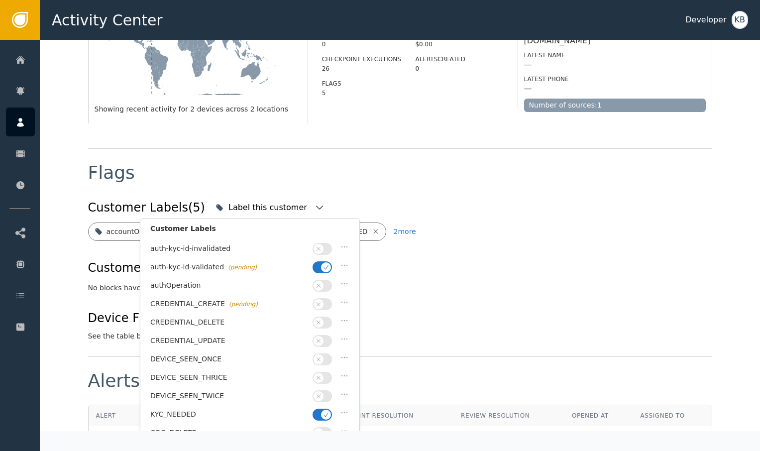
scroll to position [97, 0]
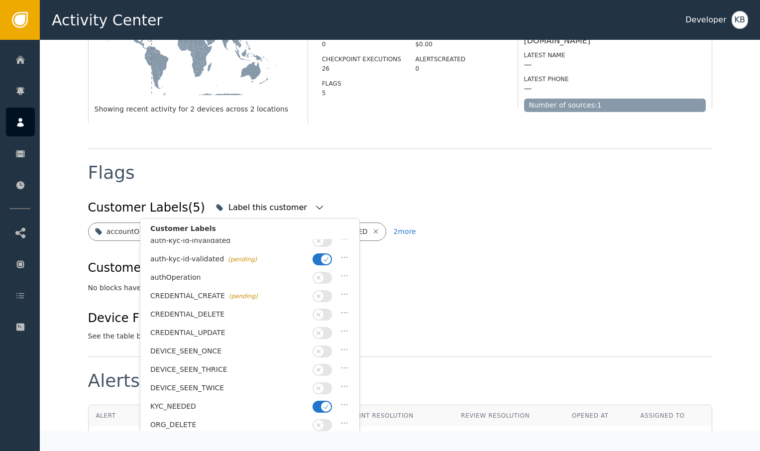
click at [322, 401] on button "button" at bounding box center [322, 407] width 19 height 12
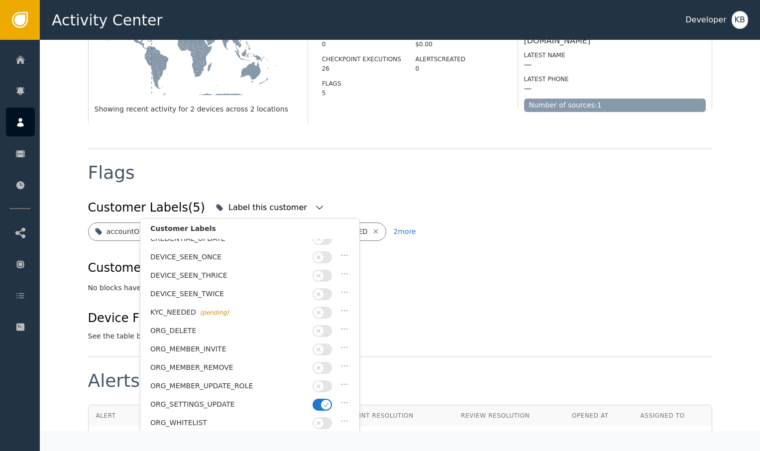
scroll to position [192, 0]
click at [326, 401] on icon "button" at bounding box center [326, 404] width 7 height 7
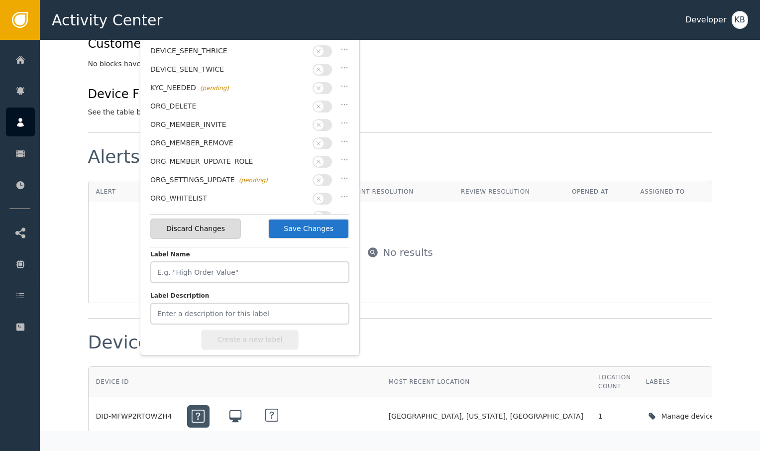
click at [333, 229] on button "Save Changes" at bounding box center [309, 229] width 82 height 20
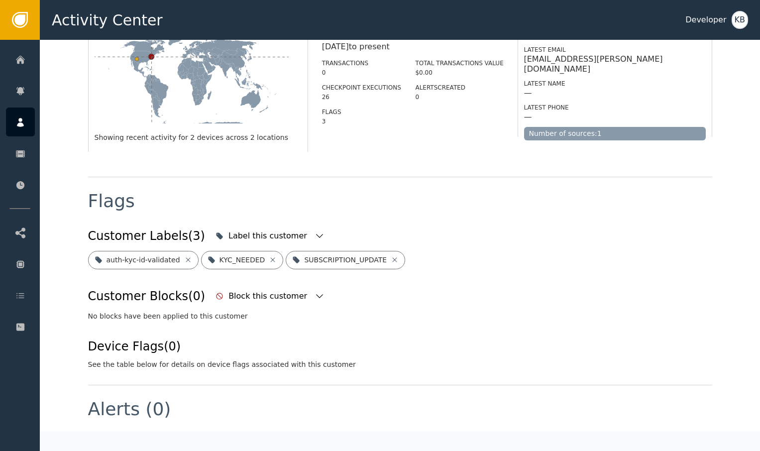
drag, startPoint x: 294, startPoint y: 233, endPoint x: 317, endPoint y: 245, distance: 25.9
click at [315, 233] on icon "button" at bounding box center [320, 236] width 10 height 10
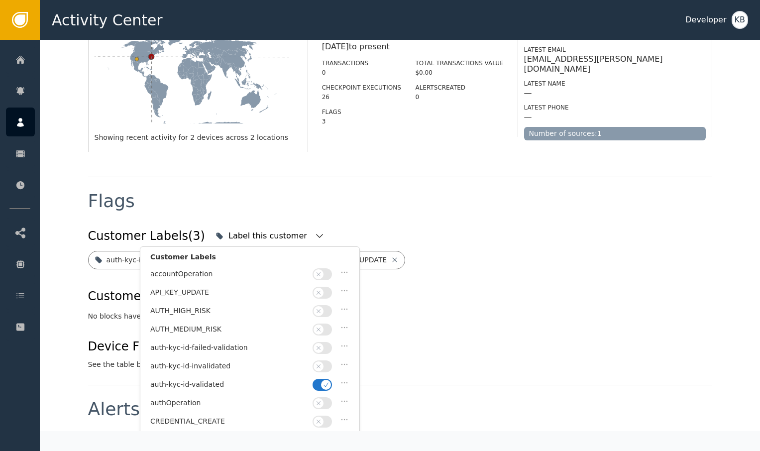
scroll to position [145, 0]
click at [321, 381] on button "button" at bounding box center [322, 387] width 19 height 12
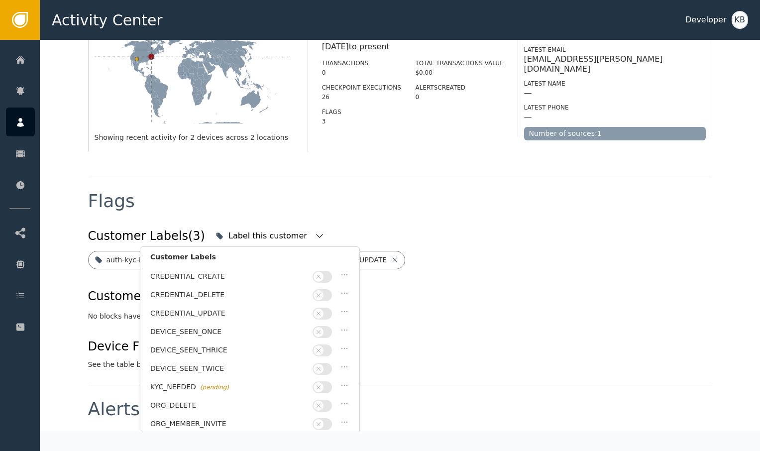
scroll to position [252, 0]
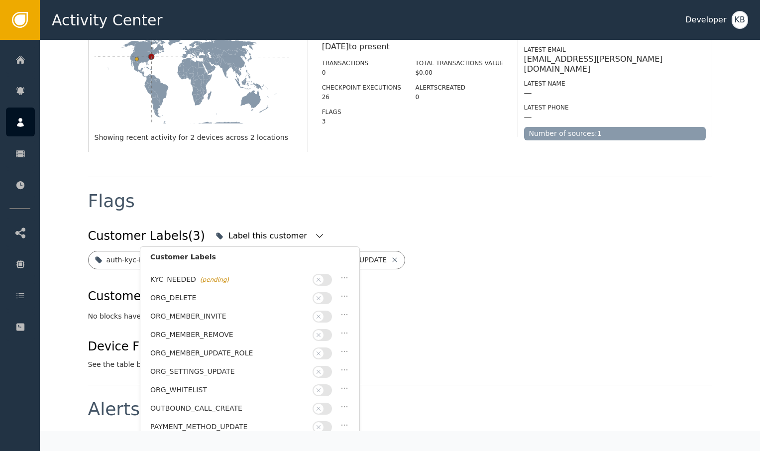
click at [318, 440] on button "button" at bounding box center [322, 446] width 19 height 12
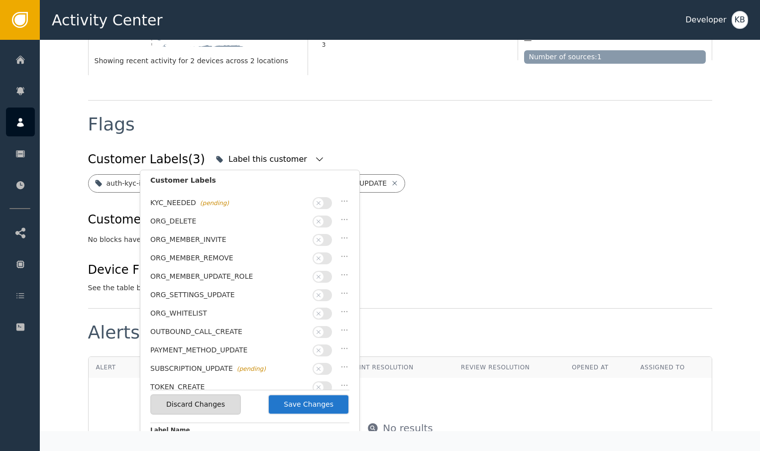
click at [324, 409] on button "Save Changes" at bounding box center [309, 404] width 82 height 20
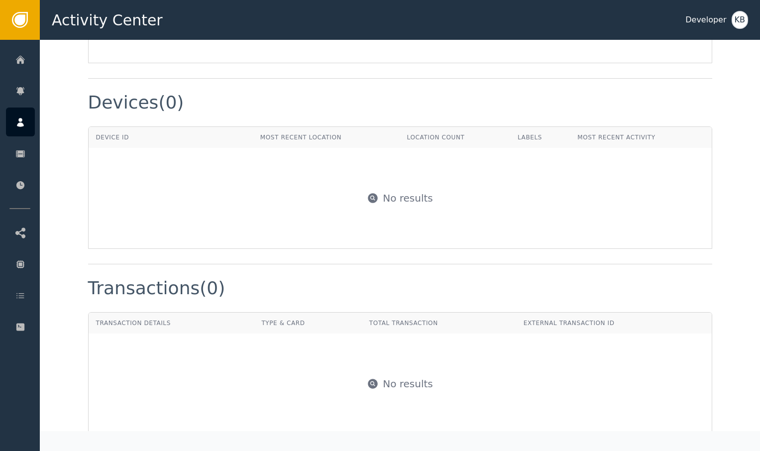
scroll to position [736, 0]
